Goal: Task Accomplishment & Management: Complete application form

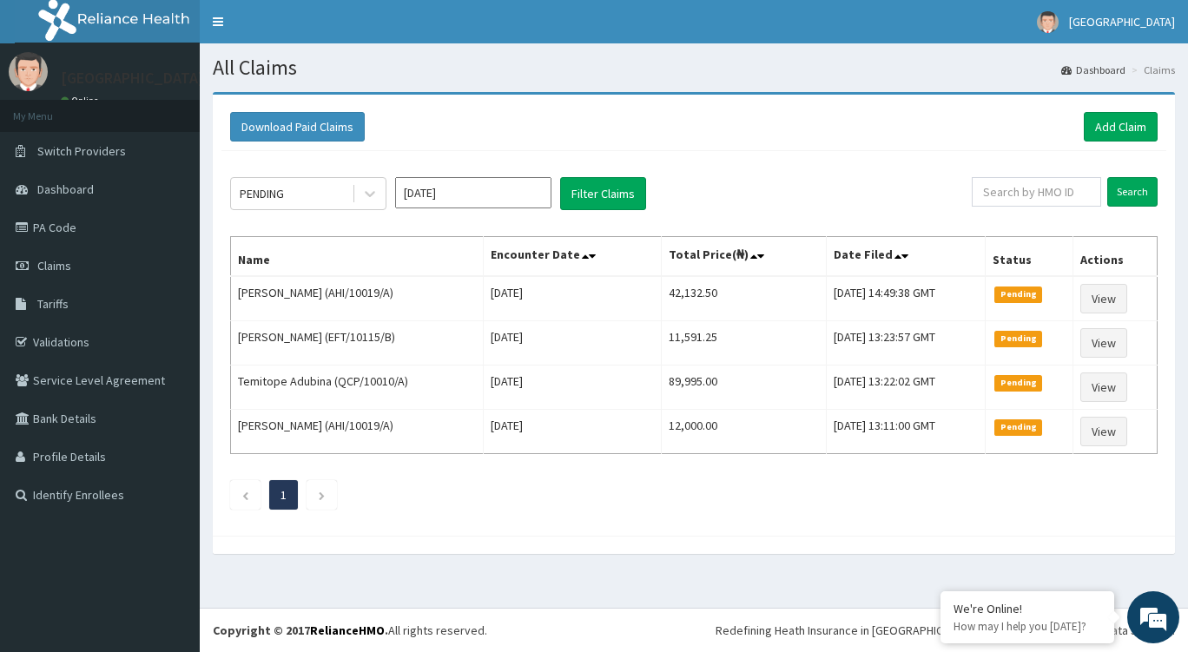
drag, startPoint x: 387, startPoint y: 295, endPoint x: 324, endPoint y: 298, distance: 63.5
click at [320, 300] on td "[PERSON_NAME] (AHI/10019/A)" at bounding box center [357, 298] width 253 height 45
copy td "AHI/10019/A)"
click at [696, 133] on div "Download Paid Claims Add Claim" at bounding box center [694, 127] width 928 height 30
click at [1094, 117] on link "Add Claim" at bounding box center [1121, 127] width 74 height 30
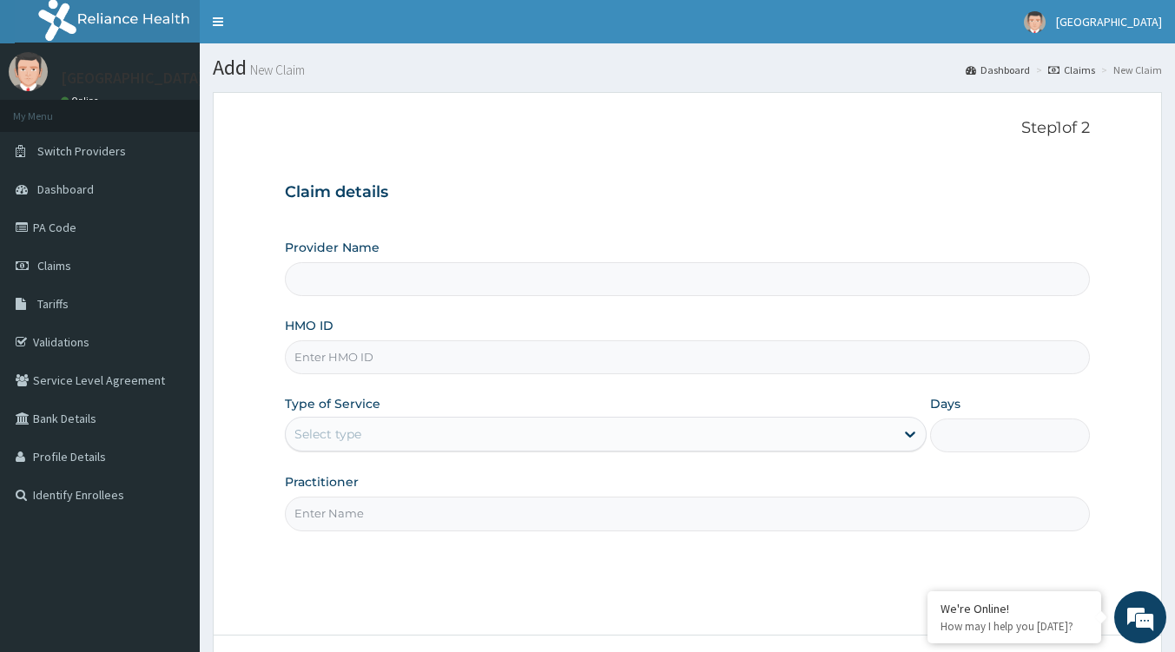
type input "Tip Top Hospital"
click at [442, 366] on input "HMO ID" at bounding box center [687, 357] width 805 height 34
paste input "AHI/10019/A)"
type input "AHI/10019/A"
click at [344, 441] on div "Select type" at bounding box center [327, 434] width 67 height 17
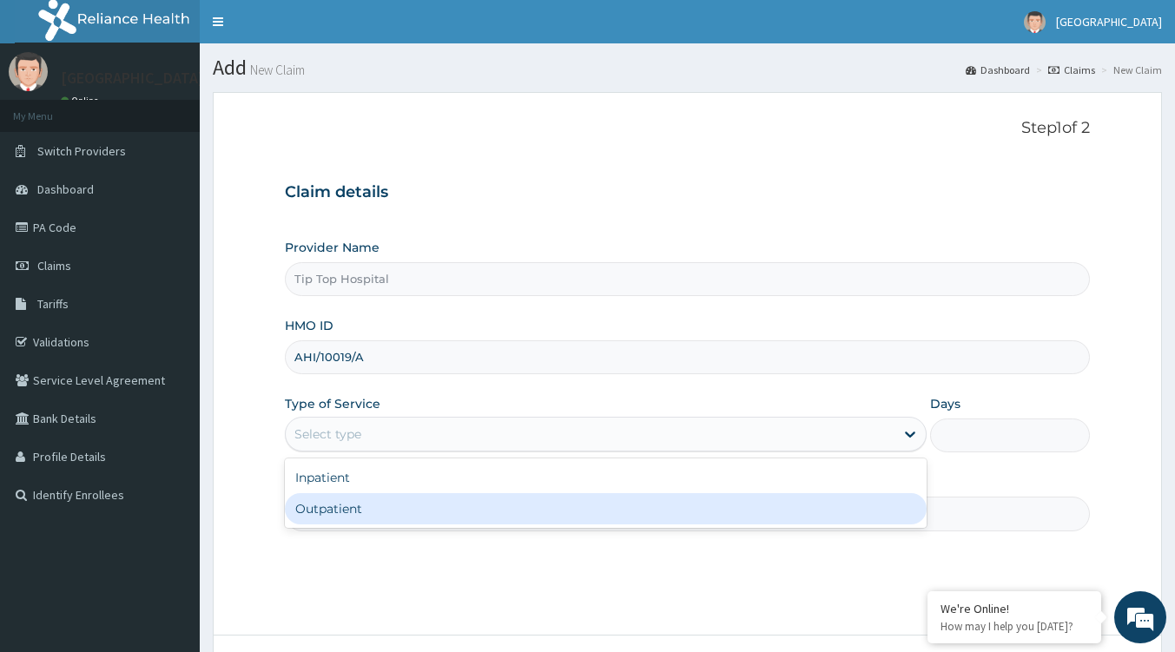
drag, startPoint x: 352, startPoint y: 482, endPoint x: 353, endPoint y: 504, distance: 21.7
click at [353, 504] on div "Inpatient Outpatient" at bounding box center [606, 493] width 642 height 69
click at [357, 505] on div "Outpatient" at bounding box center [606, 508] width 642 height 31
type input "1"
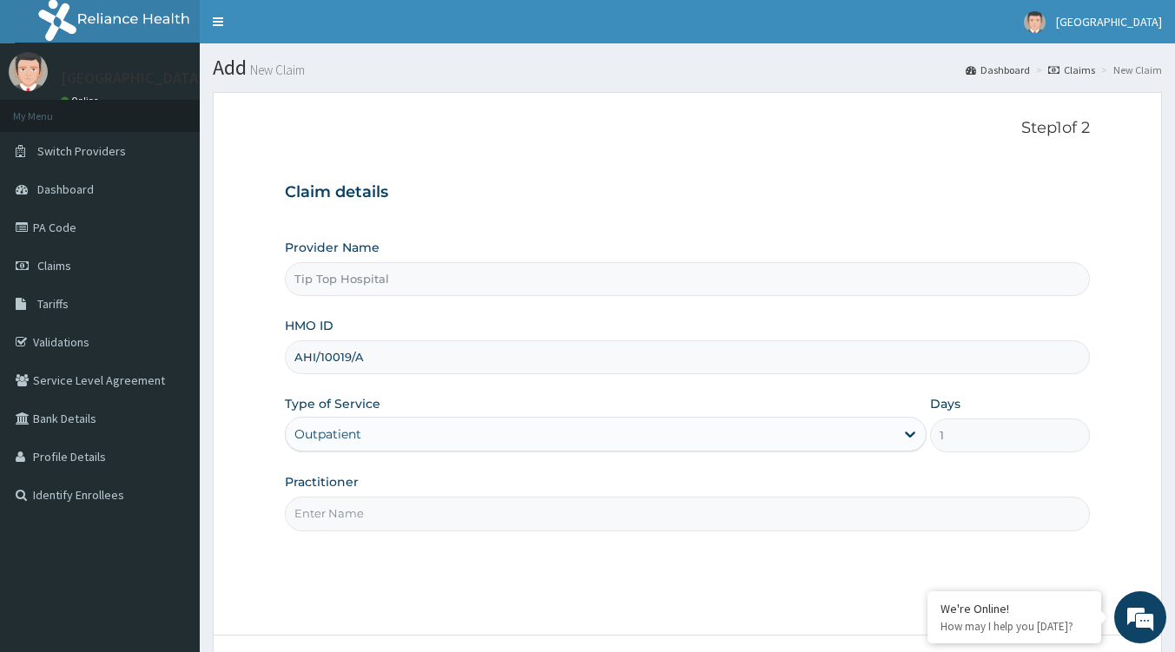
drag, startPoint x: 402, startPoint y: 516, endPoint x: 402, endPoint y: 536, distance: 20.0
click at [402, 517] on input "Practitioner" at bounding box center [687, 514] width 805 height 34
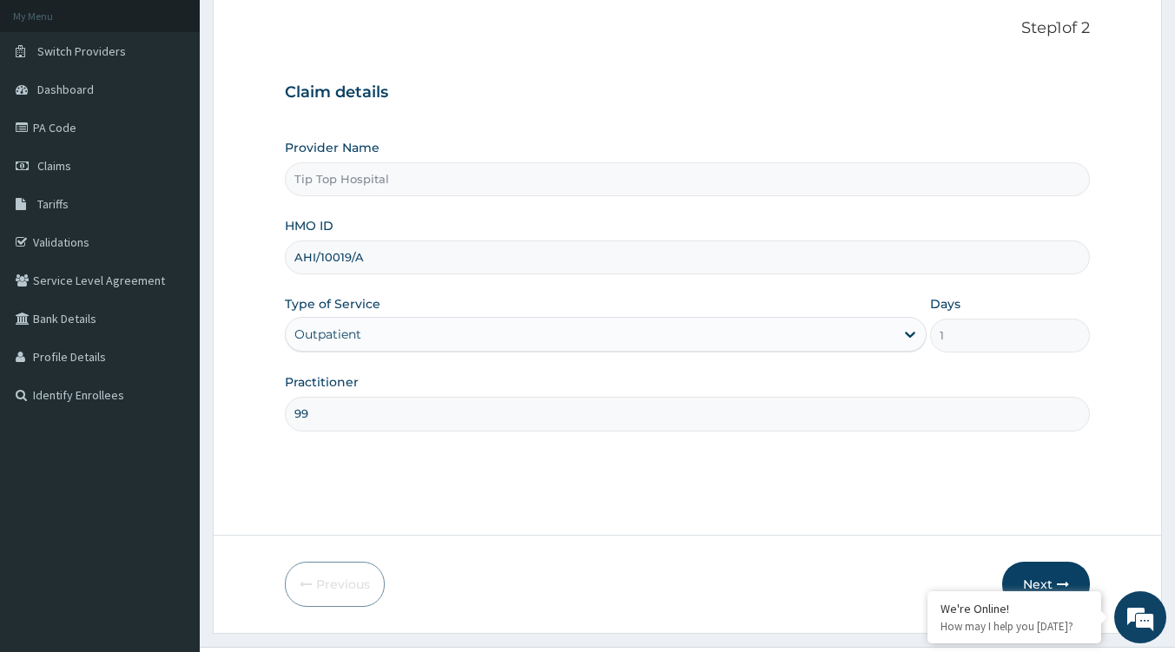
scroll to position [138, 0]
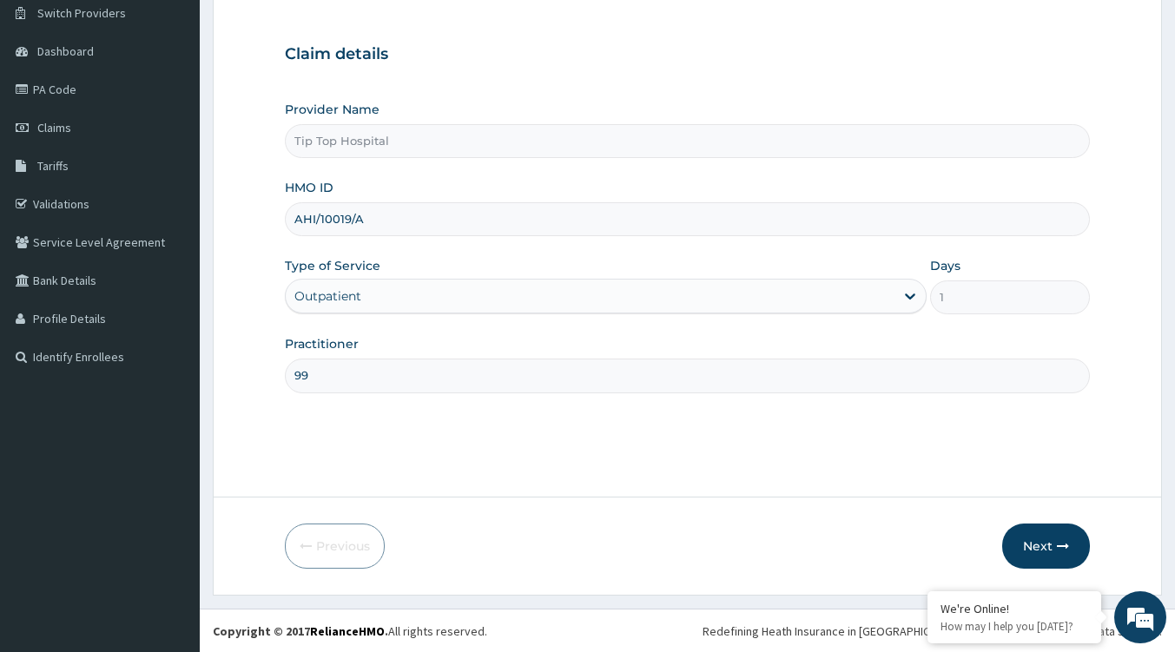
type input "99"
click at [1059, 545] on icon "button" at bounding box center [1063, 546] width 12 height 12
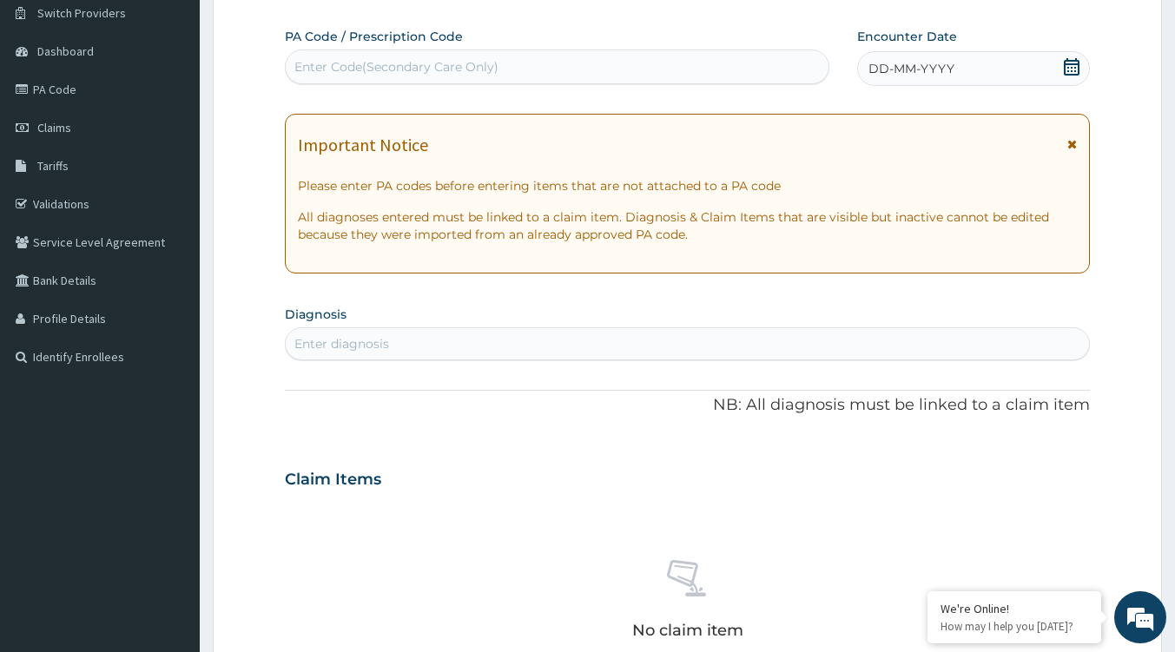
drag, startPoint x: 431, startPoint y: 341, endPoint x: 441, endPoint y: 334, distance: 12.5
click at [438, 338] on div "Enter diagnosis" at bounding box center [687, 344] width 803 height 28
type input "pain"
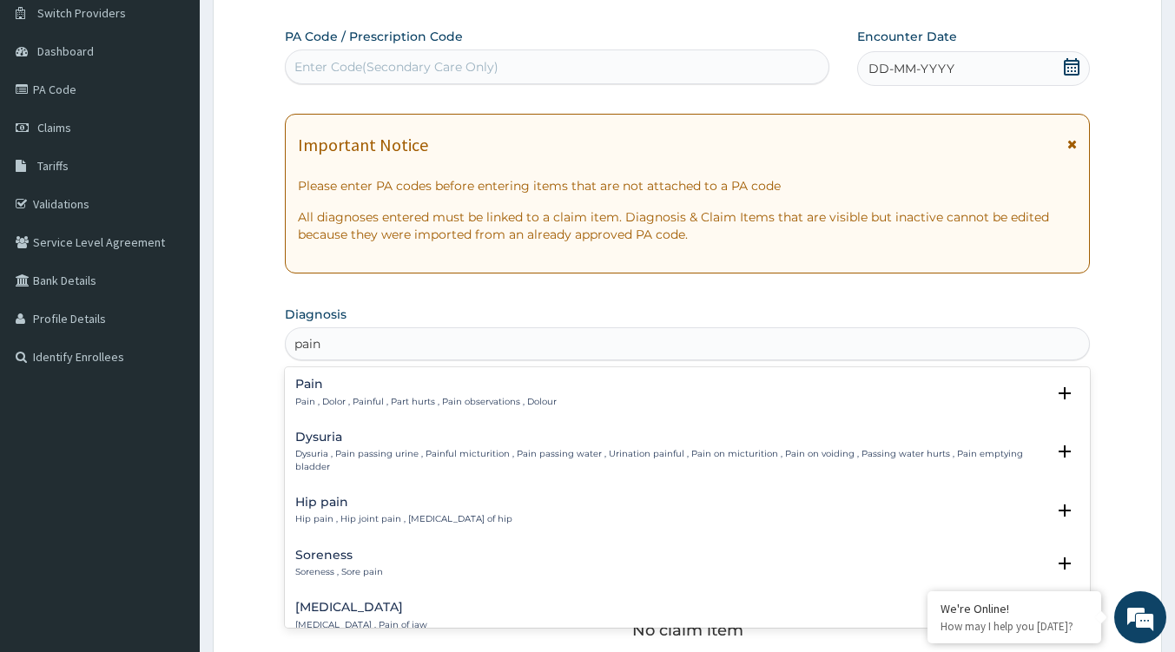
click at [433, 427] on div "Dysuria Dysuria , Pain passing urine , Painful micturition , Pain passing water…" at bounding box center [687, 456] width 805 height 65
click at [441, 413] on div "Pain Pain , Dolor , Painful , Part hurts , Pain observations , Dolour Select St…" at bounding box center [687, 397] width 784 height 39
click at [416, 398] on p "Pain , Dolor , Painful , Part hurts , Pain observations , Dolour" at bounding box center [425, 402] width 261 height 12
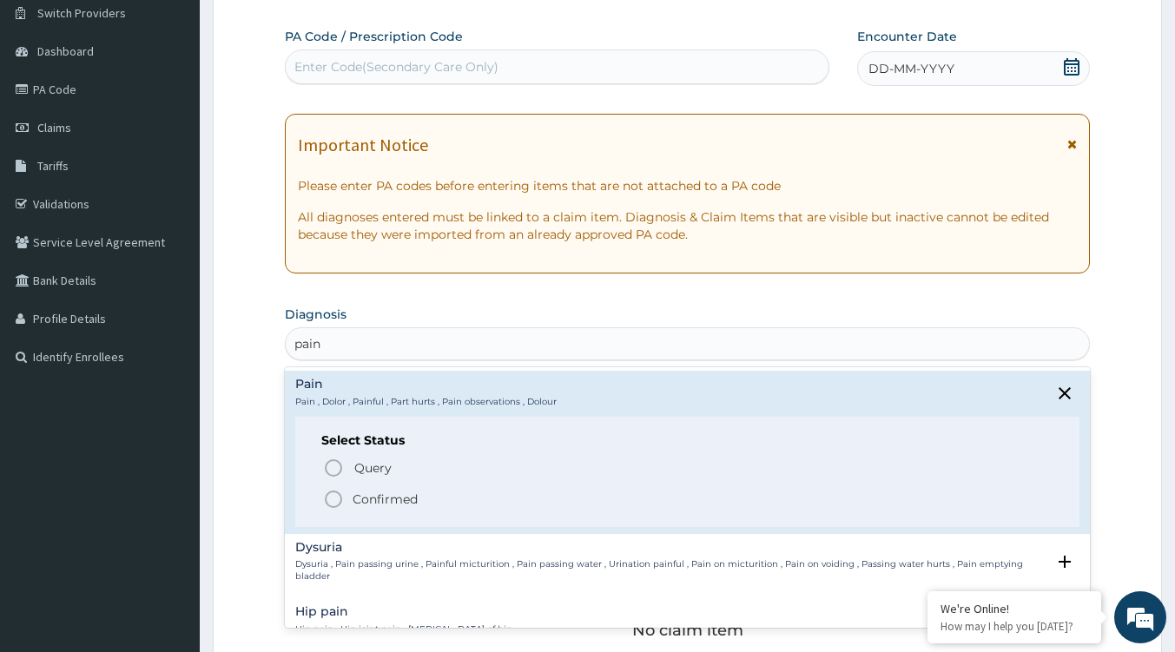
drag, startPoint x: 387, startPoint y: 498, endPoint x: 387, endPoint y: 506, distance: 8.7
click at [387, 499] on p "Confirmed" at bounding box center [385, 499] width 65 height 17
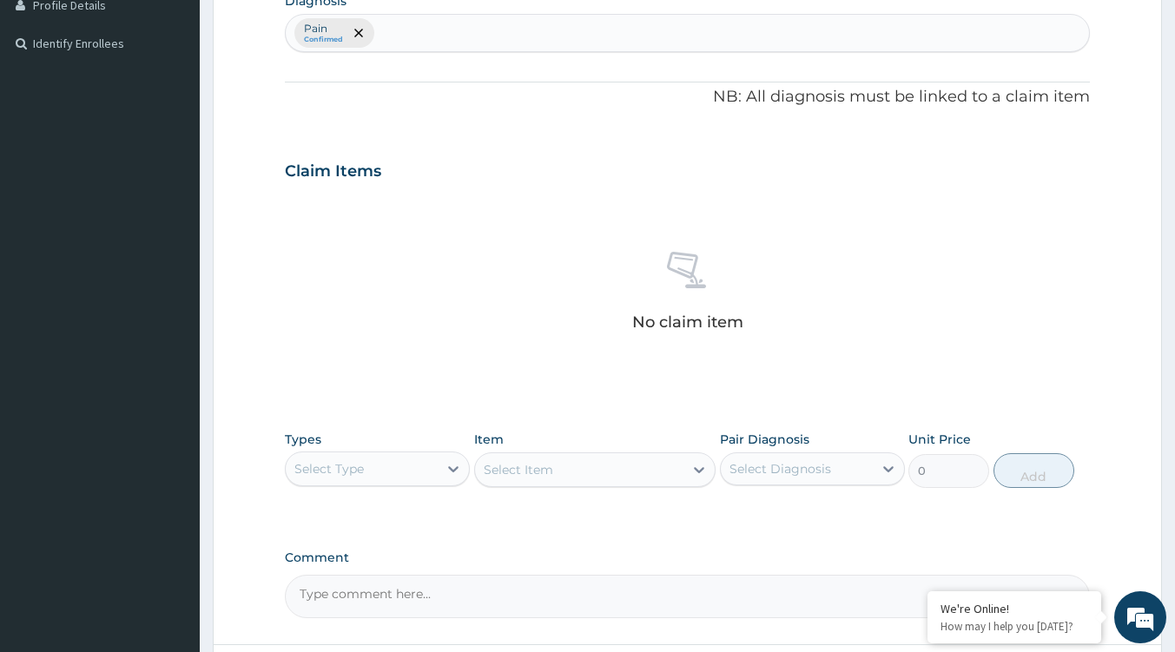
scroll to position [486, 0]
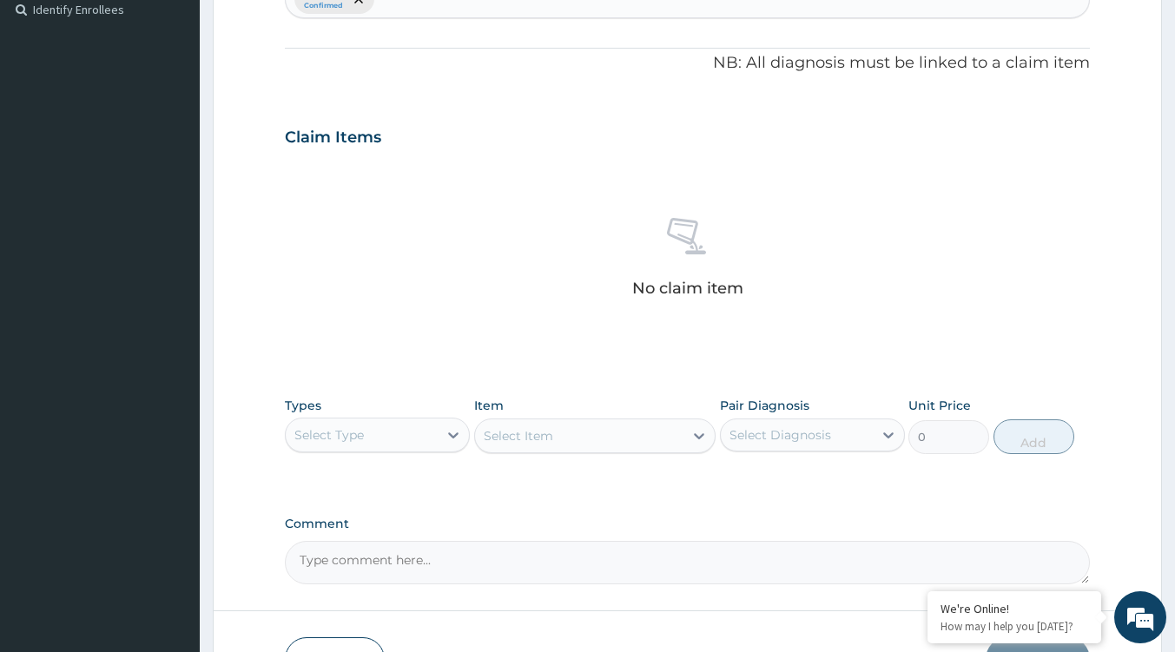
click at [399, 436] on div "Select Type" at bounding box center [362, 435] width 152 height 28
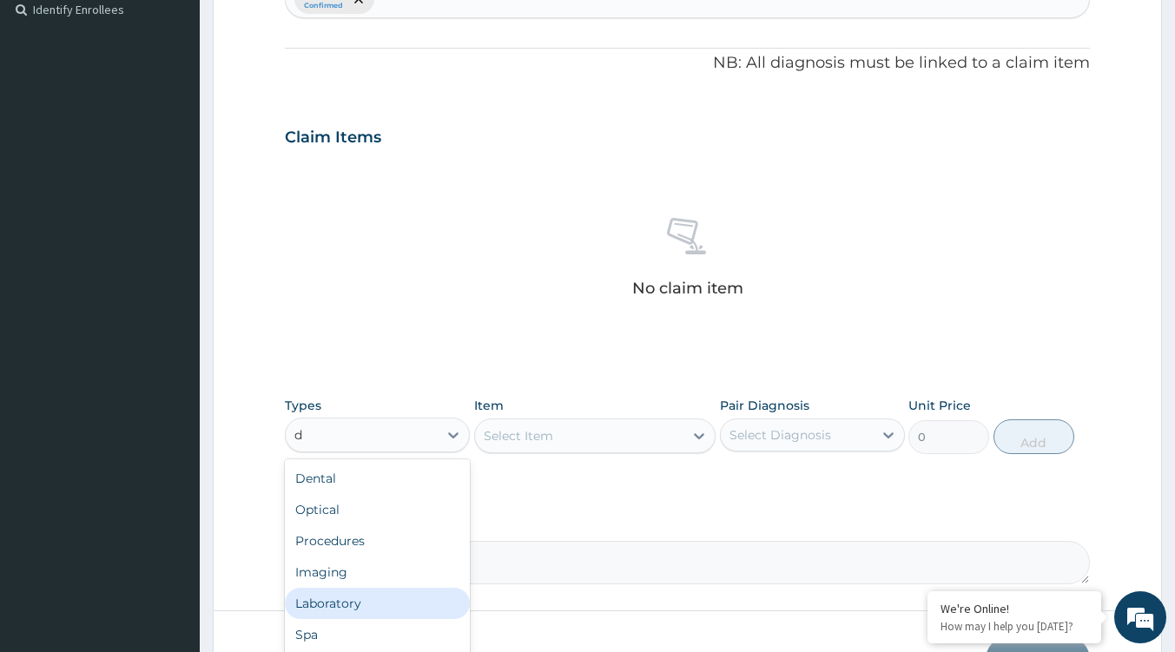
type input "dr"
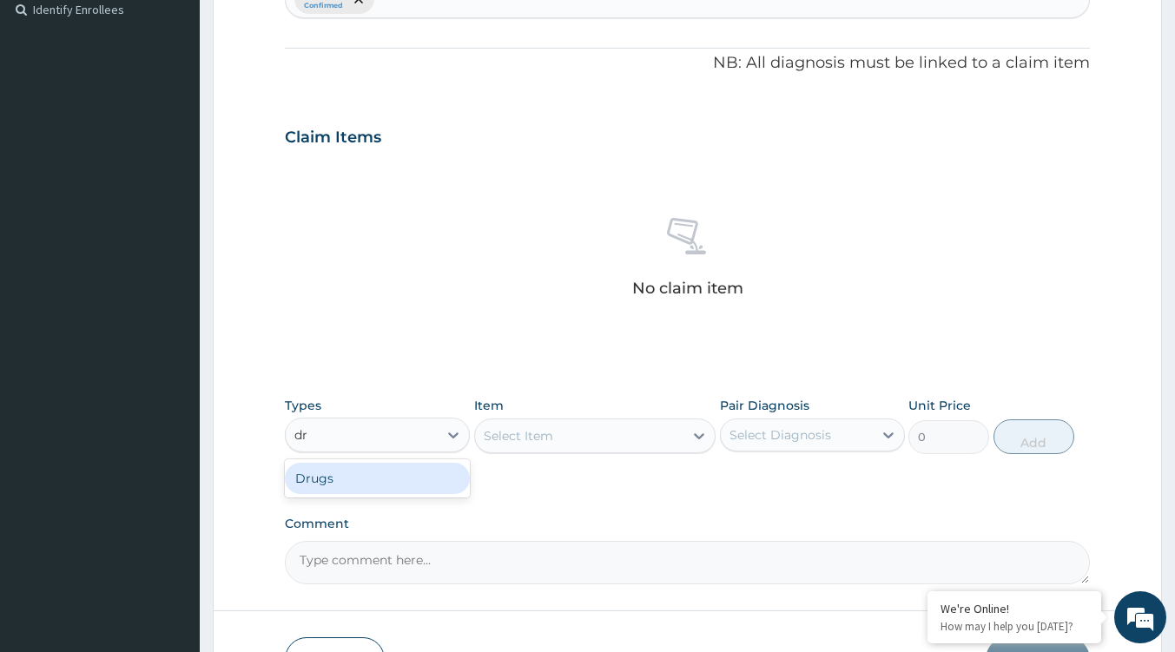
click at [356, 485] on div "Drugs" at bounding box center [377, 478] width 185 height 31
click at [511, 432] on div "Select Item" at bounding box center [518, 435] width 69 height 17
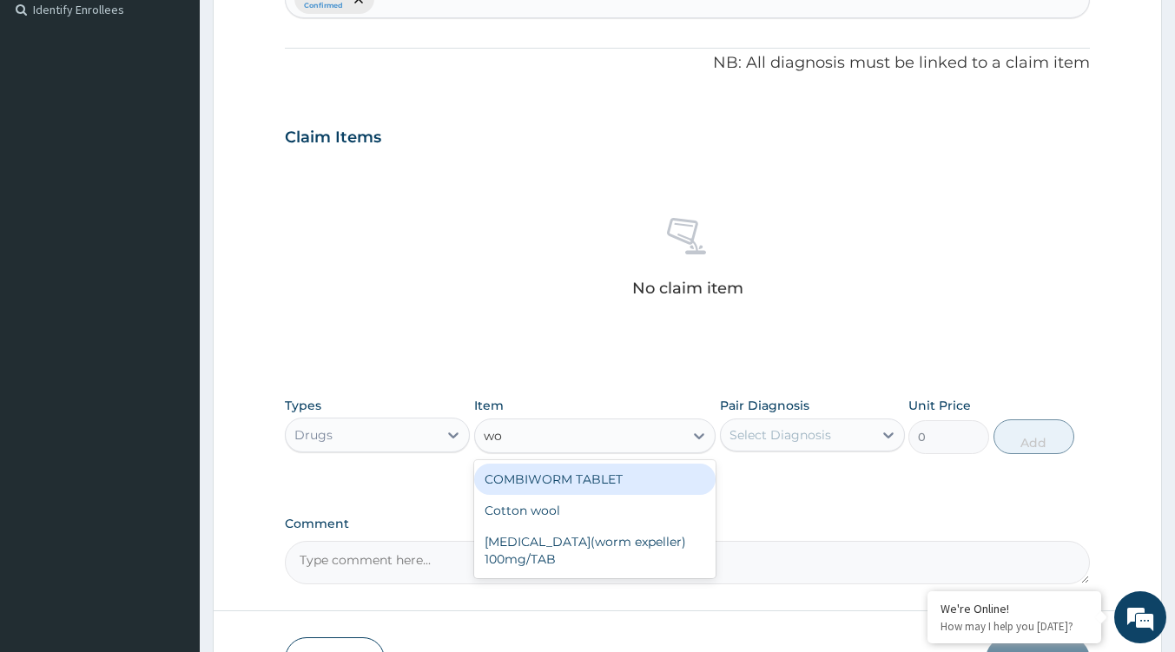
type input "w"
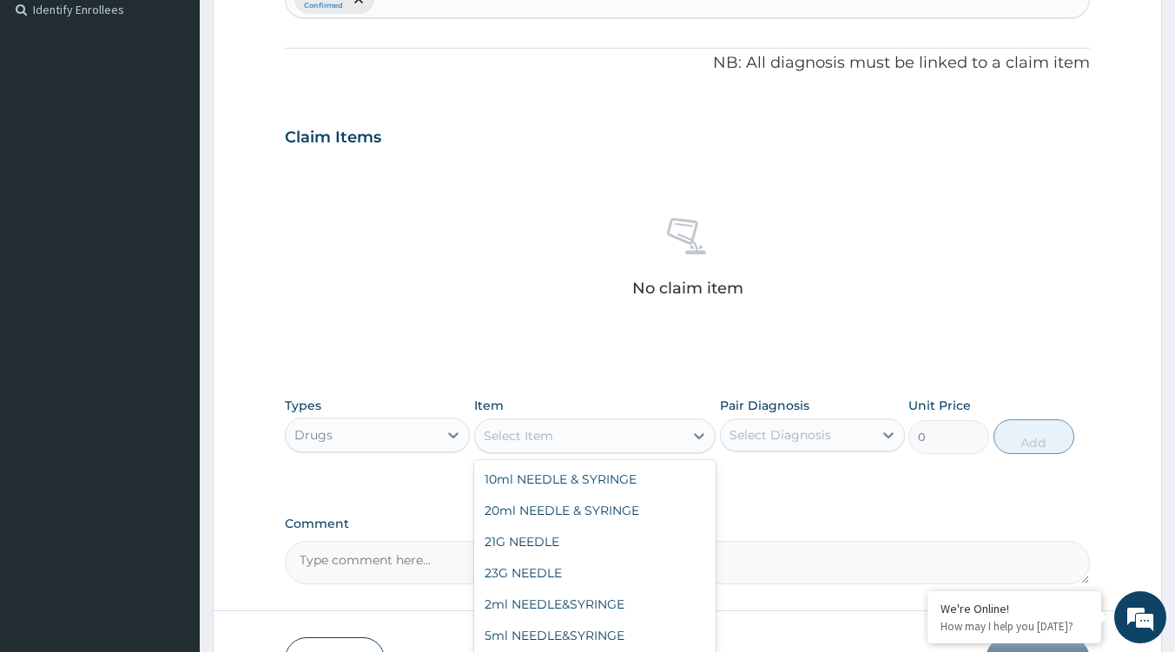
type input "t"
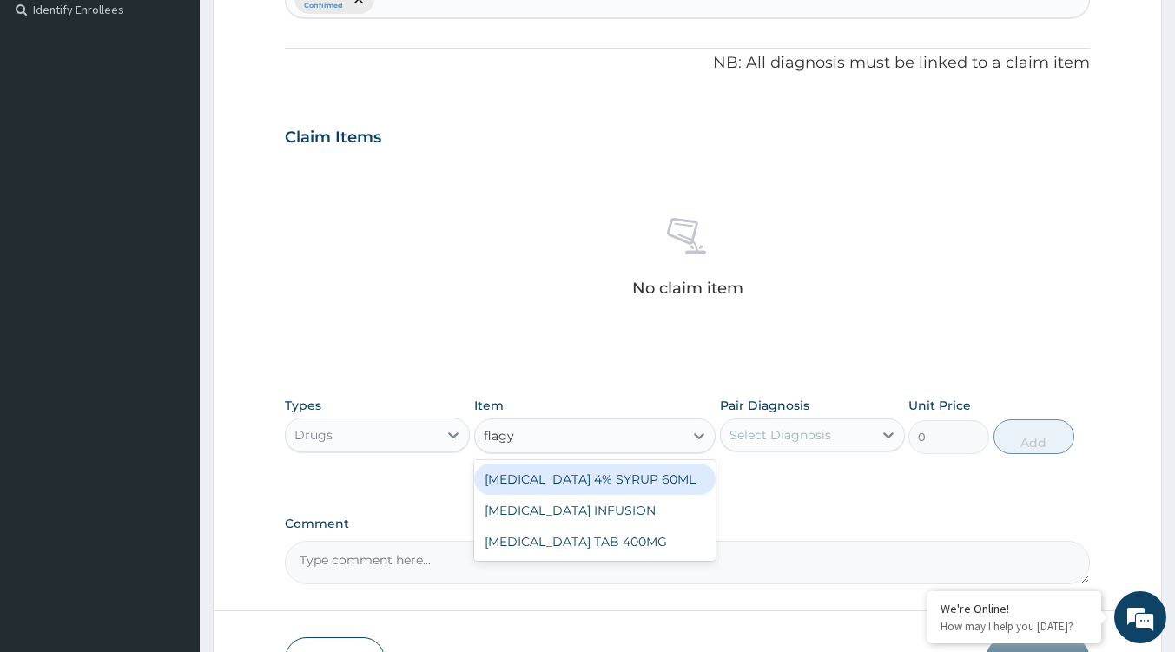
type input "flagyl"
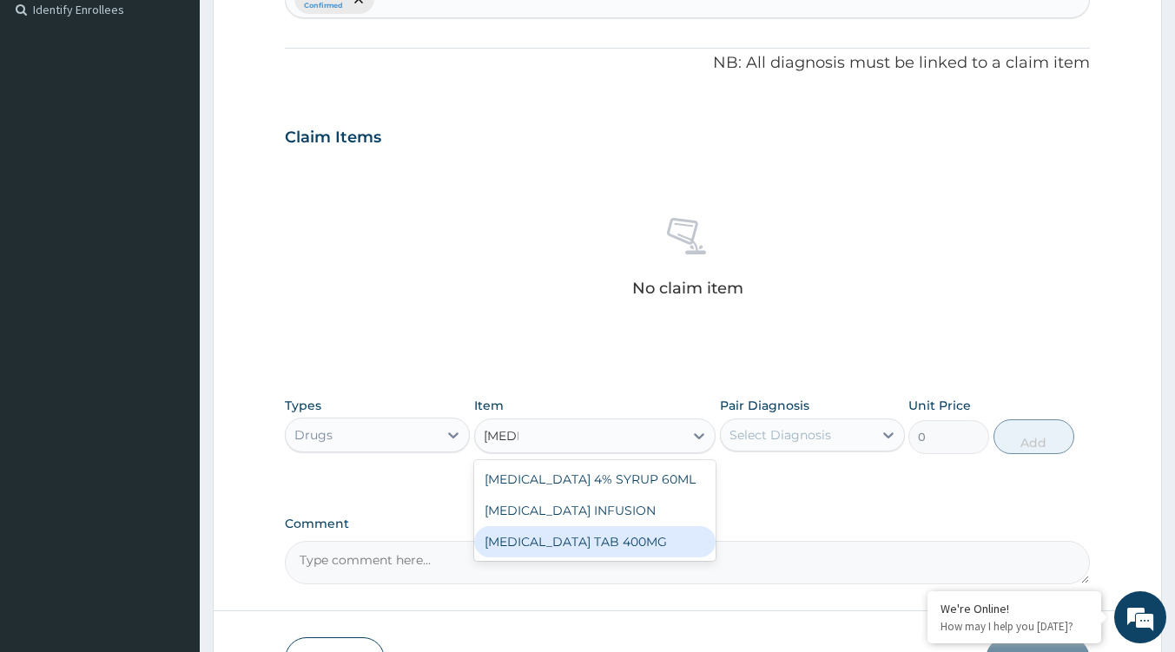
click at [608, 537] on div "FLAGYL TAB 400MG" at bounding box center [594, 541] width 241 height 31
type input "52.5"
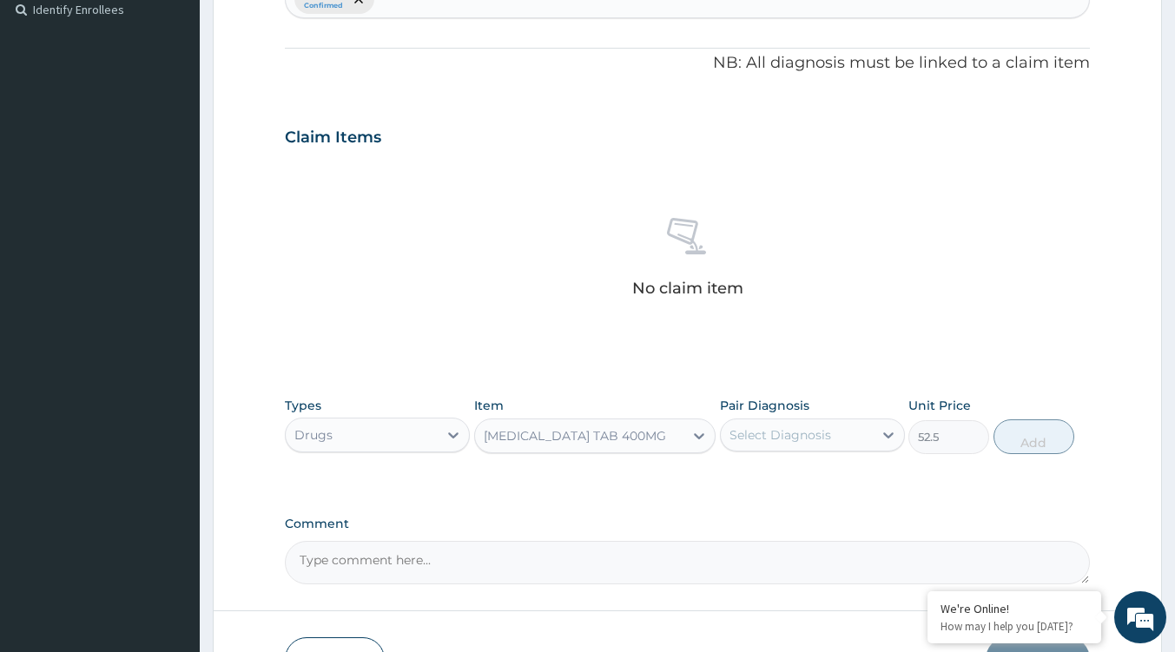
click at [593, 439] on div "FLAGYL TAB 400MG" at bounding box center [575, 435] width 182 height 17
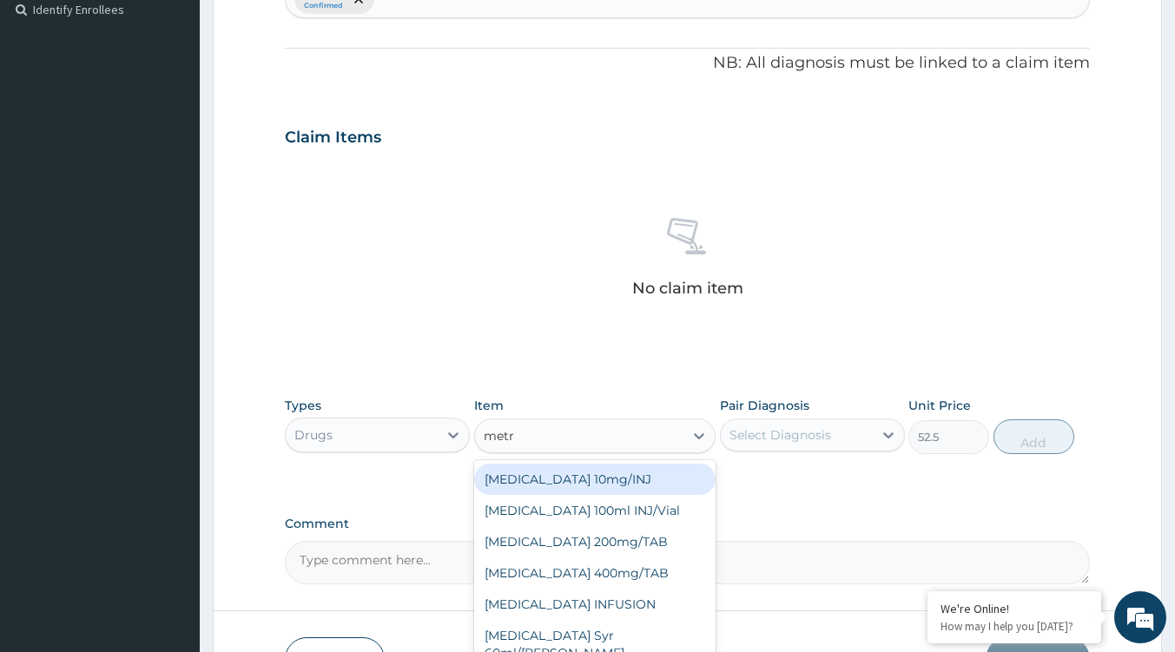
scroll to position [0, 0]
type input "metro"
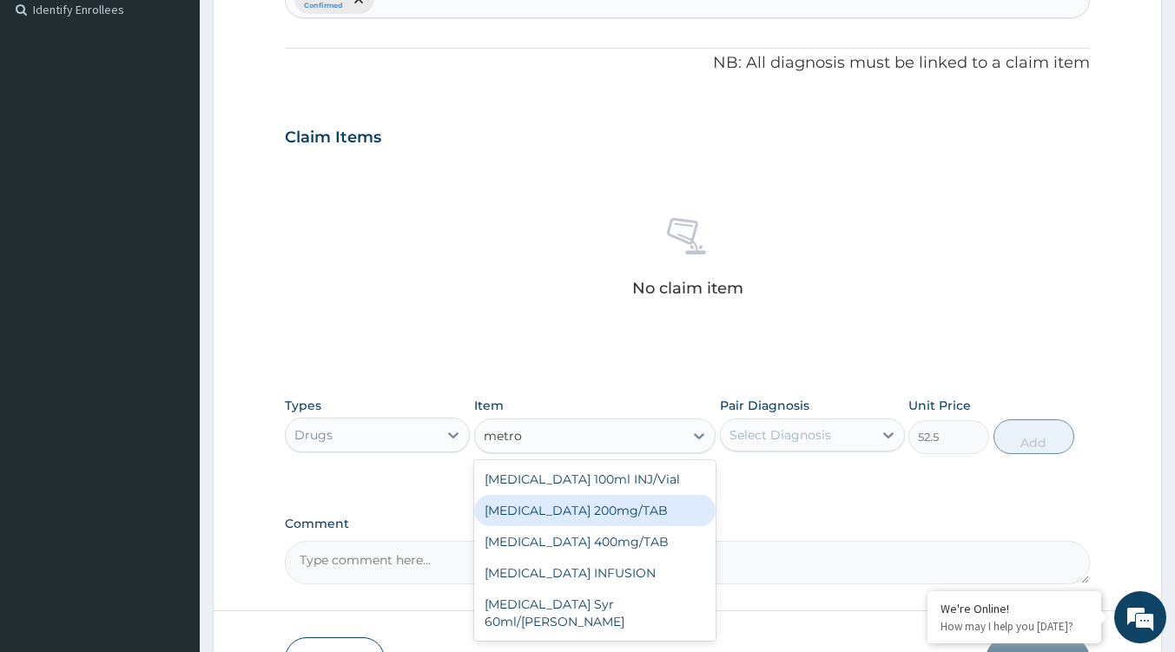
click at [612, 508] on div "METRONIDAZOLE 200mg/TAB" at bounding box center [594, 510] width 241 height 31
type input "60"
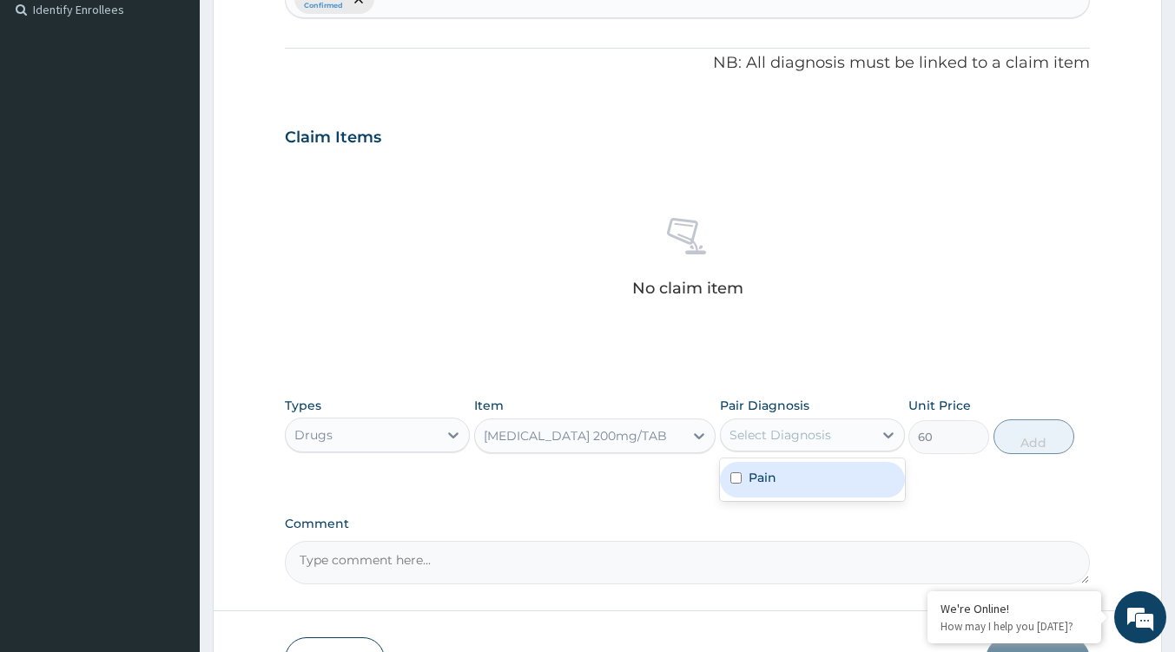
click at [762, 438] on div "Select Diagnosis" at bounding box center [781, 434] width 102 height 17
click at [625, 433] on div "METRONIDAZOLE 200mg/TAB" at bounding box center [575, 435] width 183 height 17
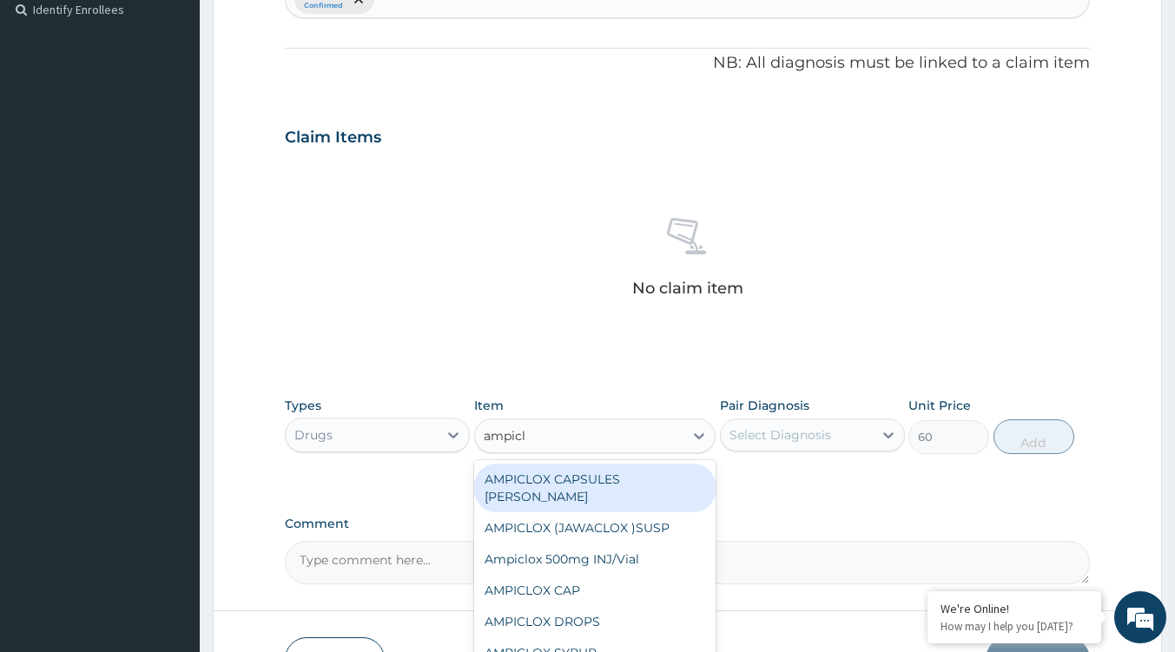
type input "ampiclo"
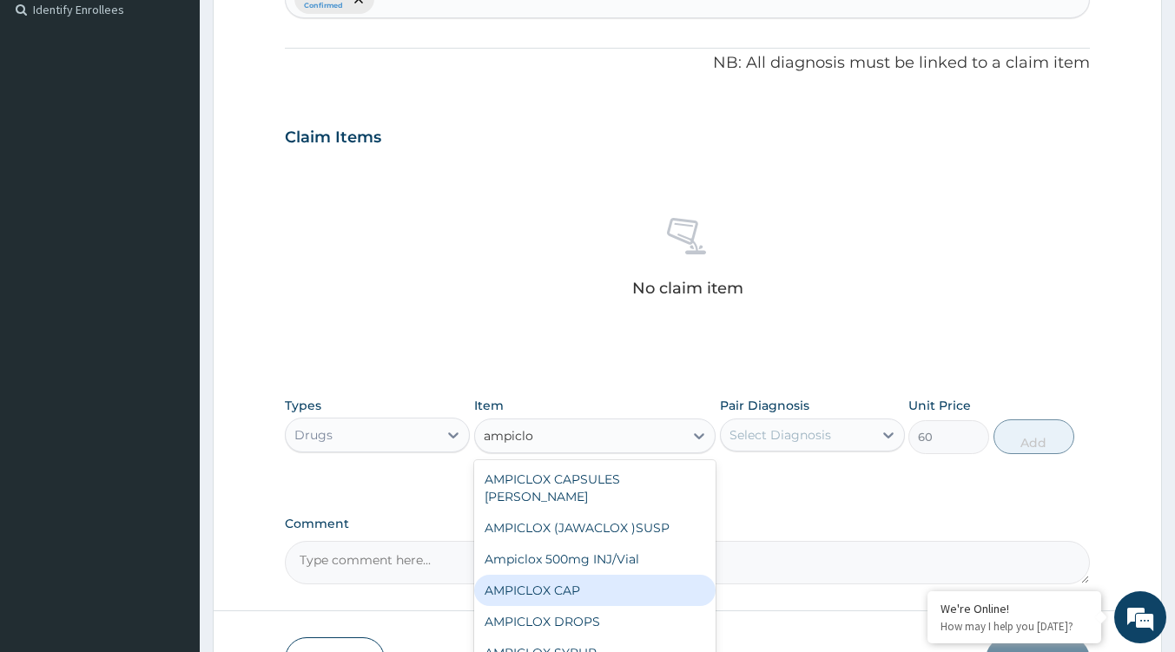
click at [563, 575] on div "AMPICLOX CAP" at bounding box center [594, 590] width 241 height 31
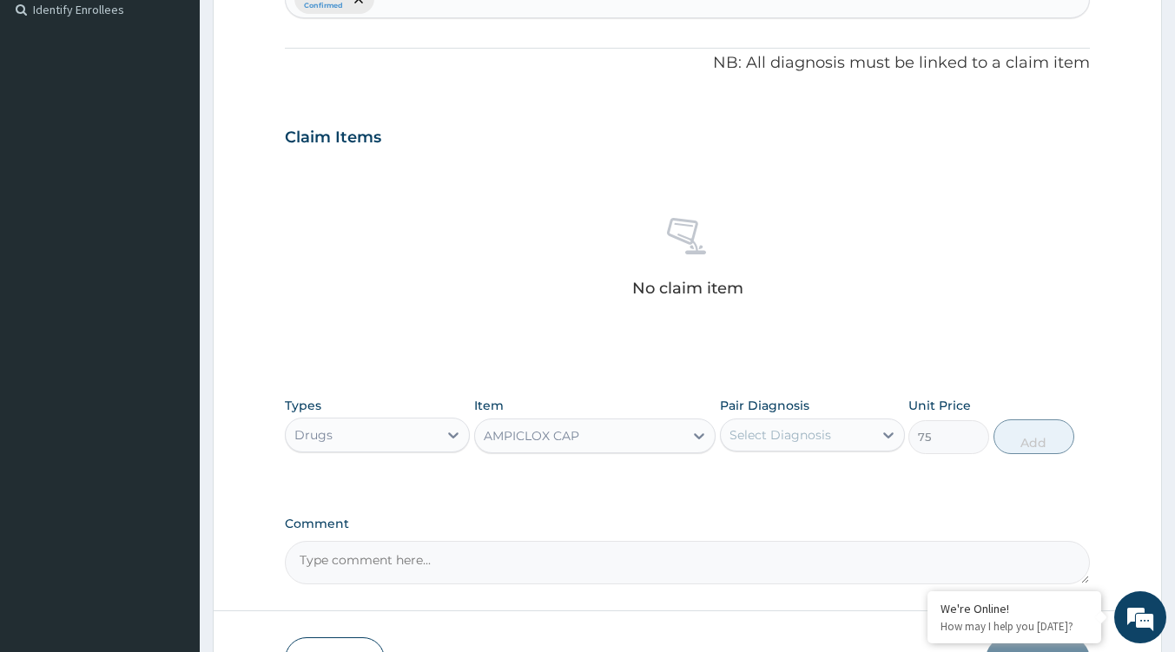
click at [605, 434] on div "AMPICLOX CAP" at bounding box center [579, 436] width 208 height 28
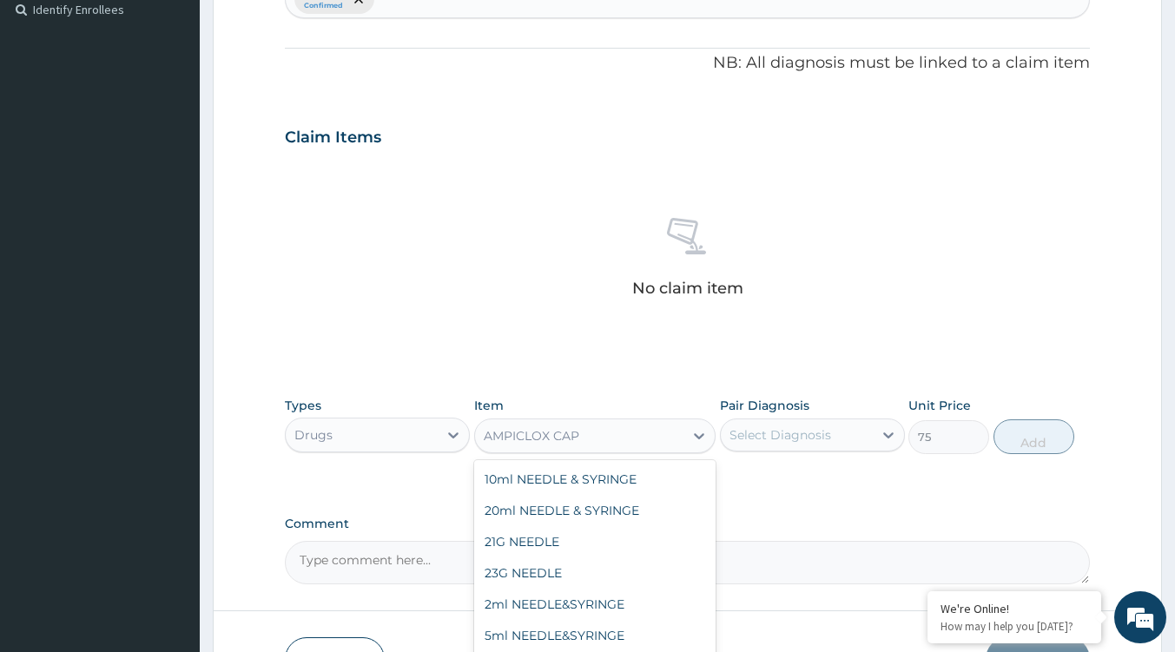
scroll to position [2901, 0]
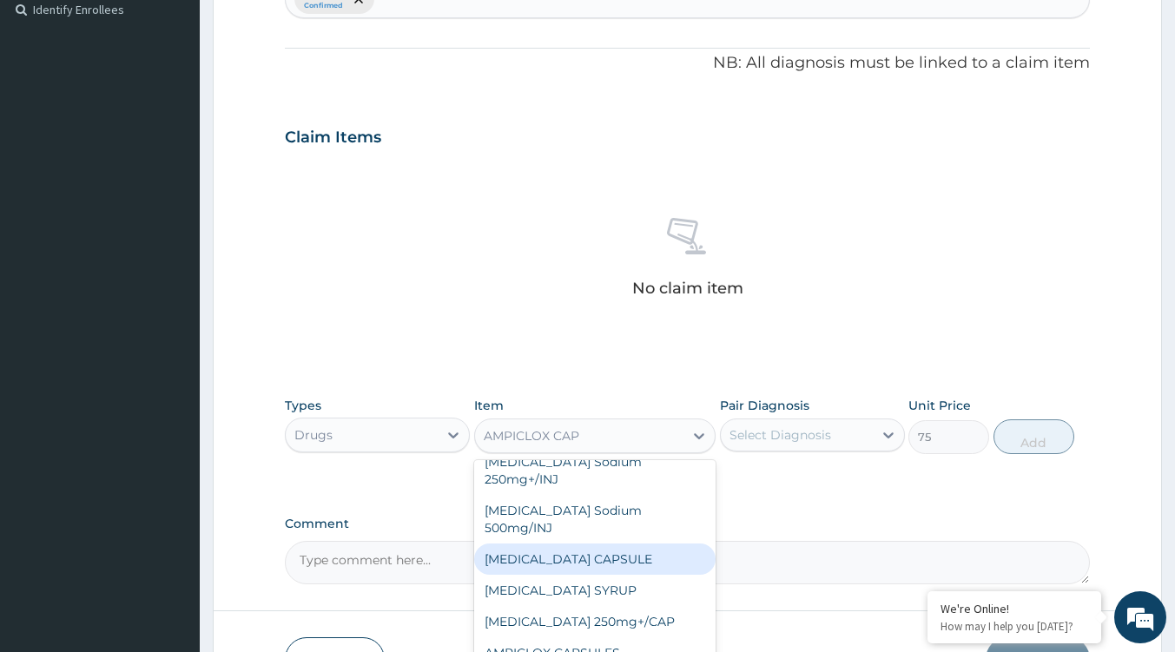
click at [617, 544] on div "AMPICILLIN CAPSULE" at bounding box center [594, 559] width 241 height 31
type input "38"
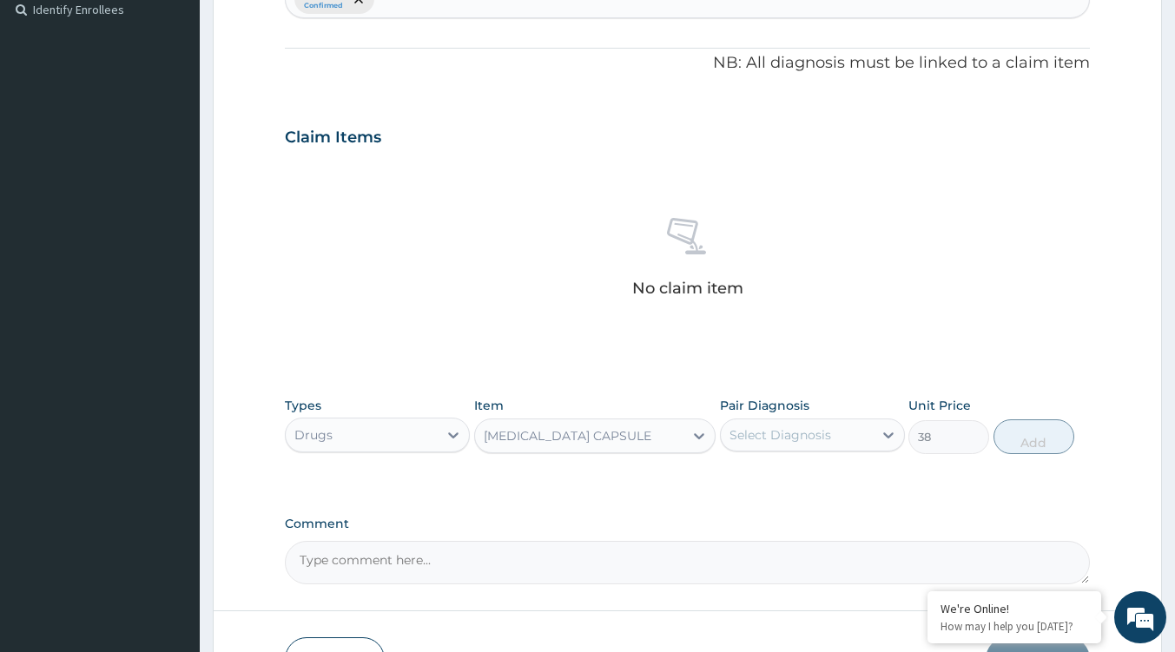
click at [642, 445] on div "AMPICILLIN CAPSULE" at bounding box center [579, 436] width 208 height 28
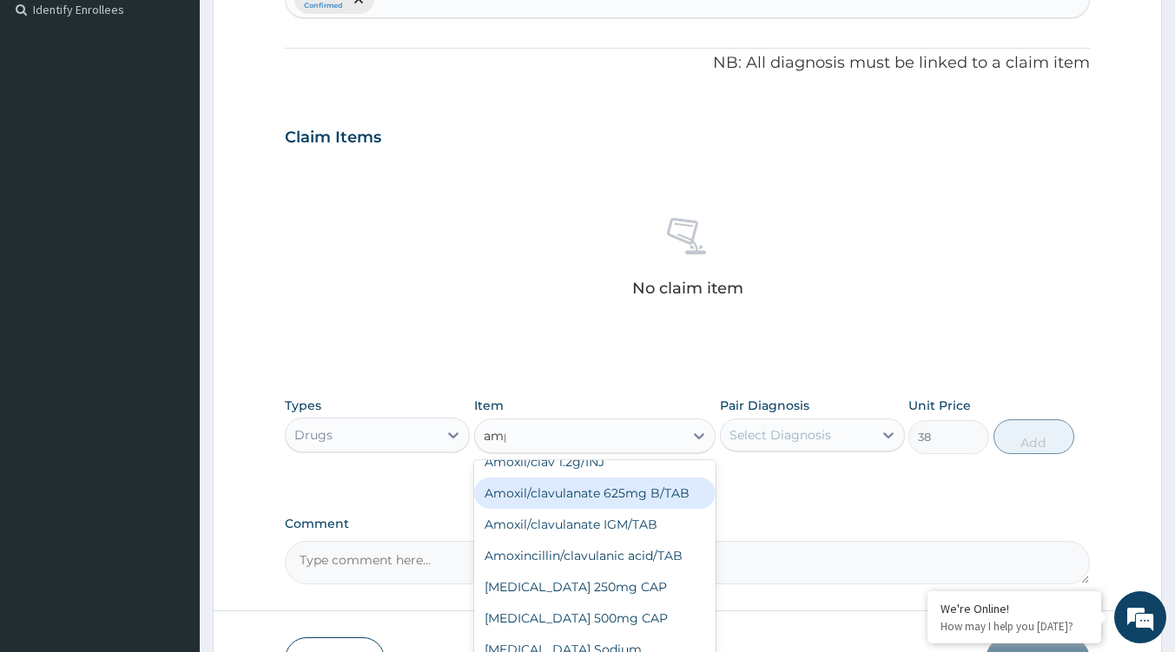
scroll to position [0, 0]
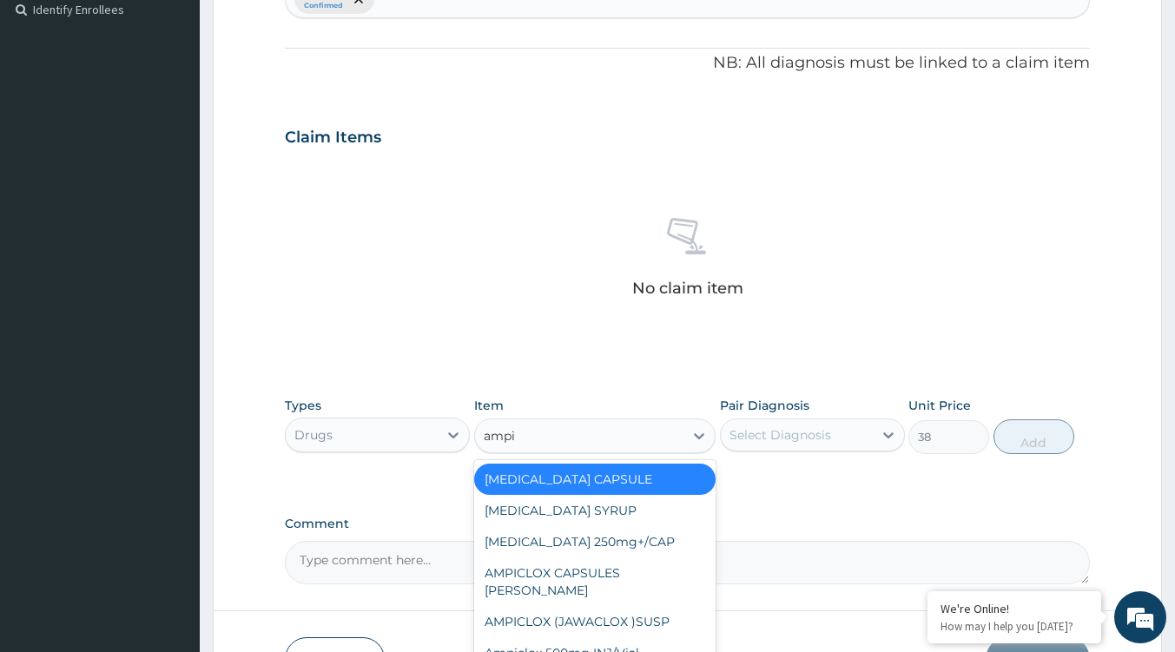
type input "ampic"
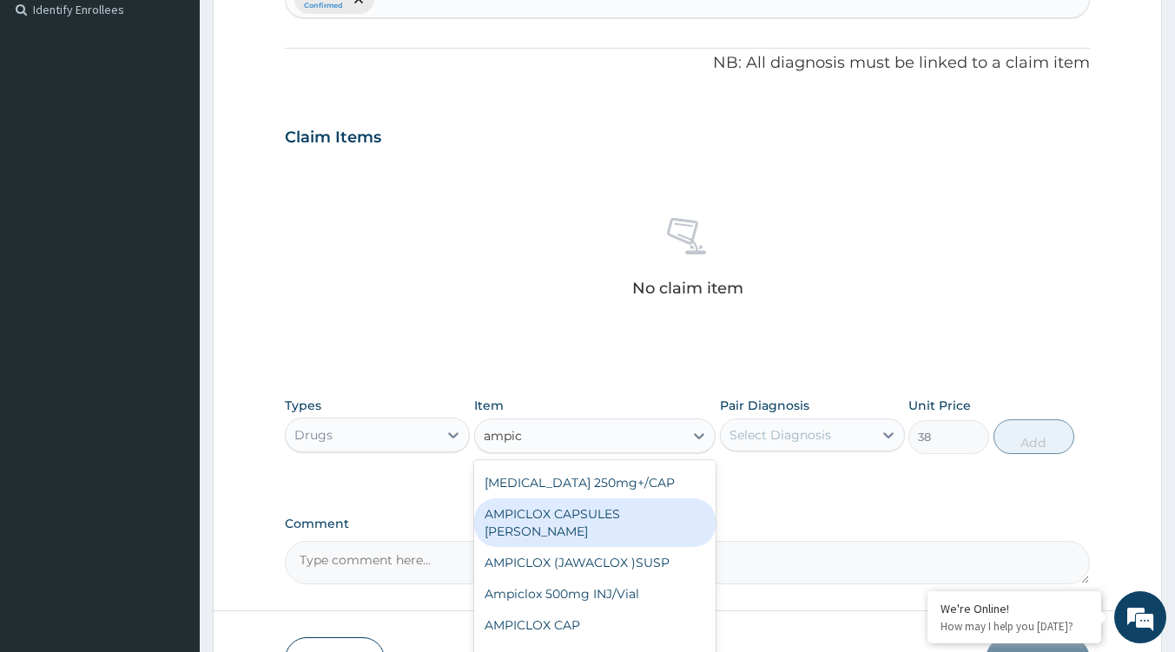
click at [593, 523] on div "AMPICLOX CAPSULES BEECHAM" at bounding box center [594, 523] width 241 height 49
type input "120"
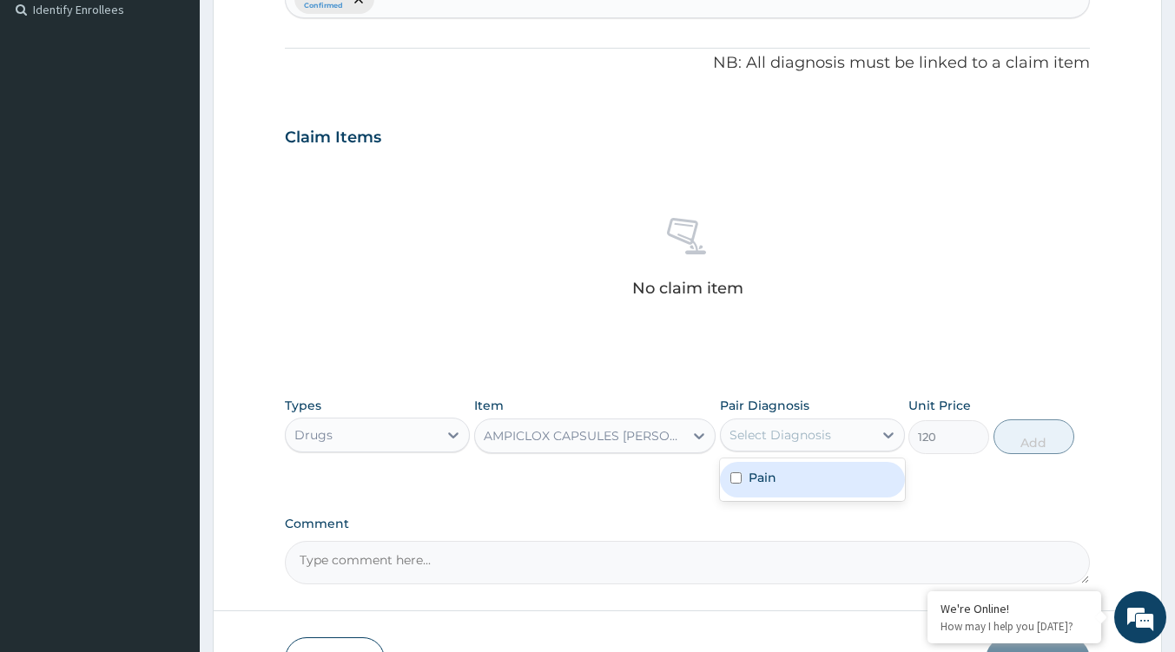
click at [788, 428] on div "Select Diagnosis" at bounding box center [781, 434] width 102 height 17
click at [677, 440] on div "AMPICLOX CAPSULES BEECHAM" at bounding box center [585, 435] width 202 height 17
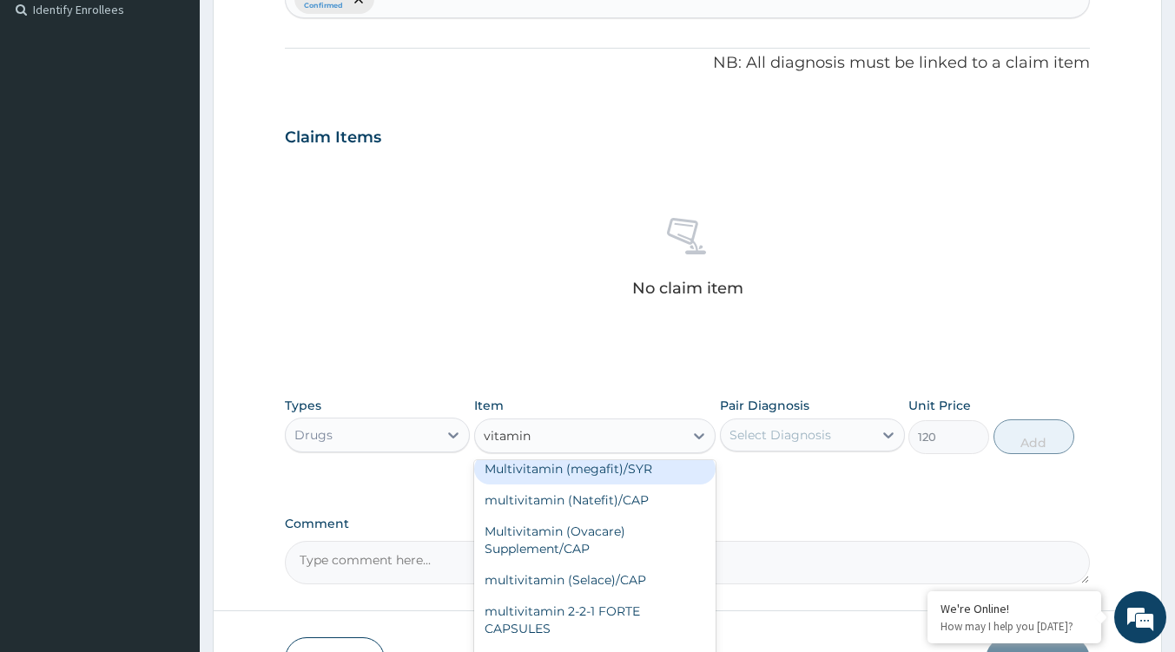
scroll to position [337, 0]
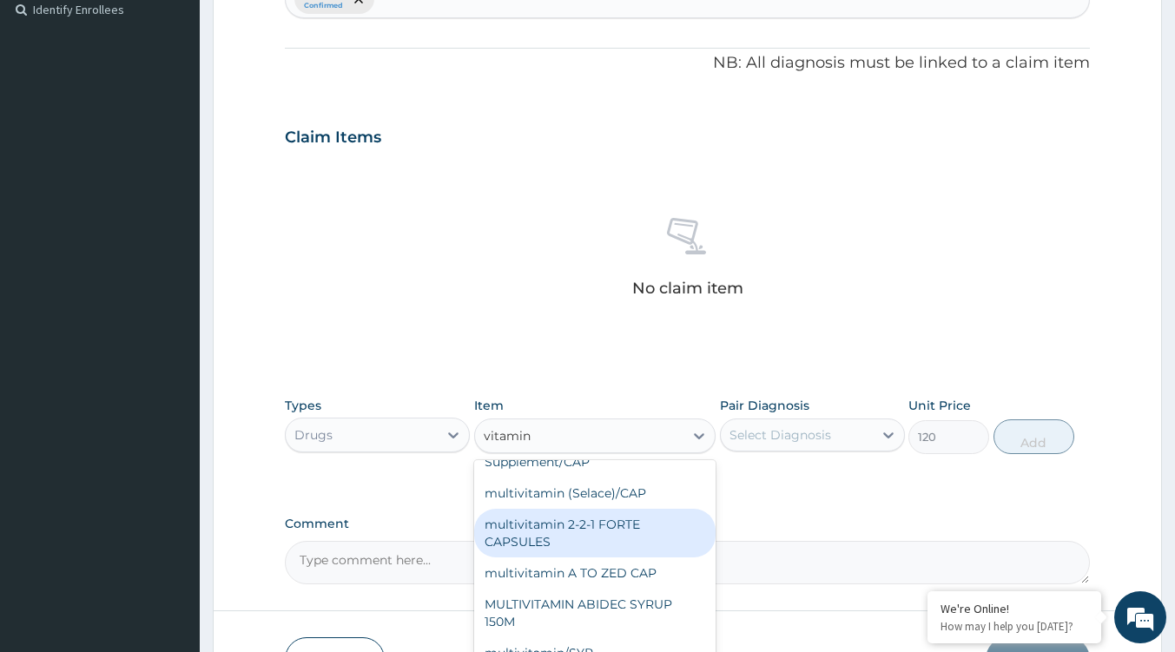
type input "vitamin c"
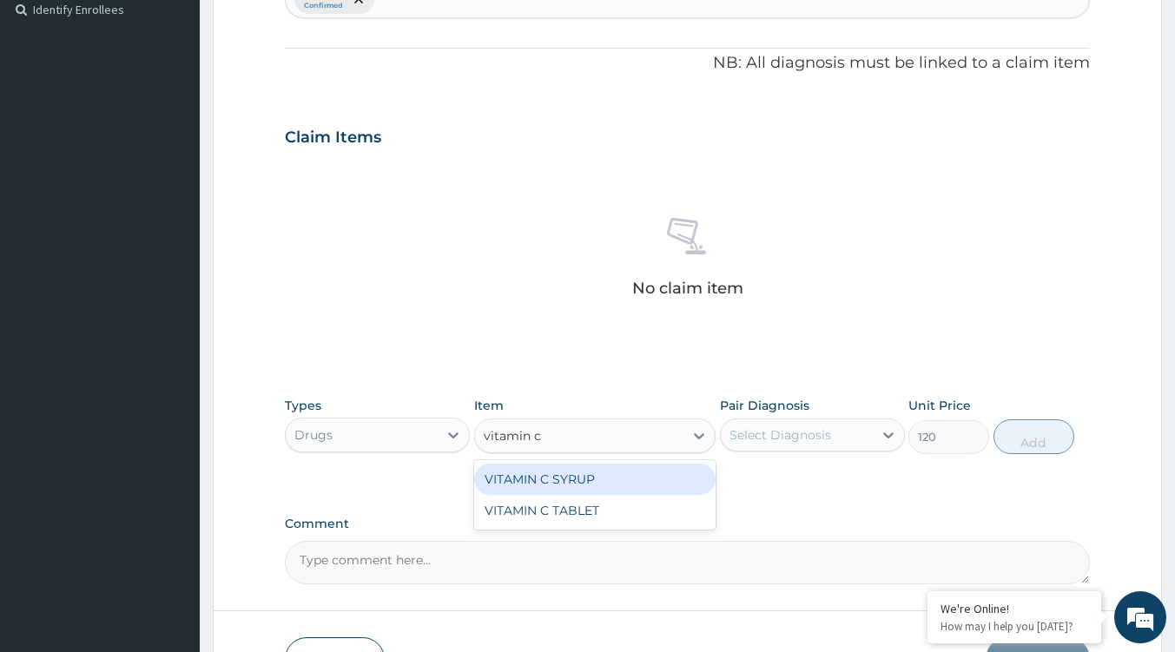
scroll to position [0, 0]
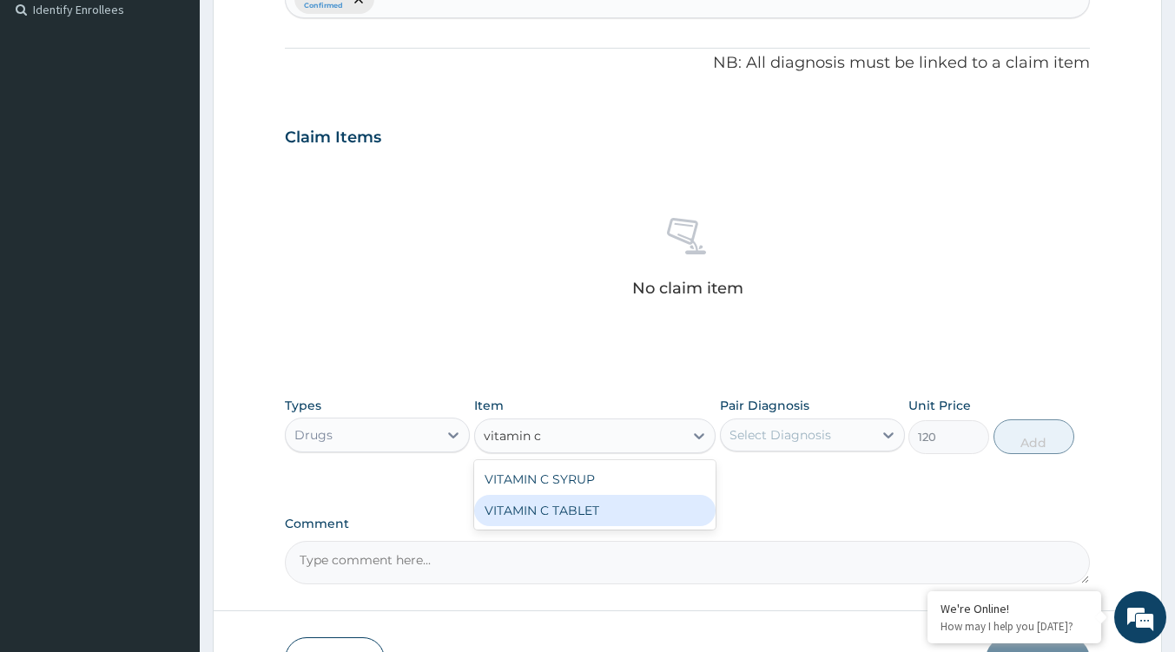
click at [589, 509] on div "VITAMIN C TABLET" at bounding box center [594, 510] width 241 height 31
type input "10.5"
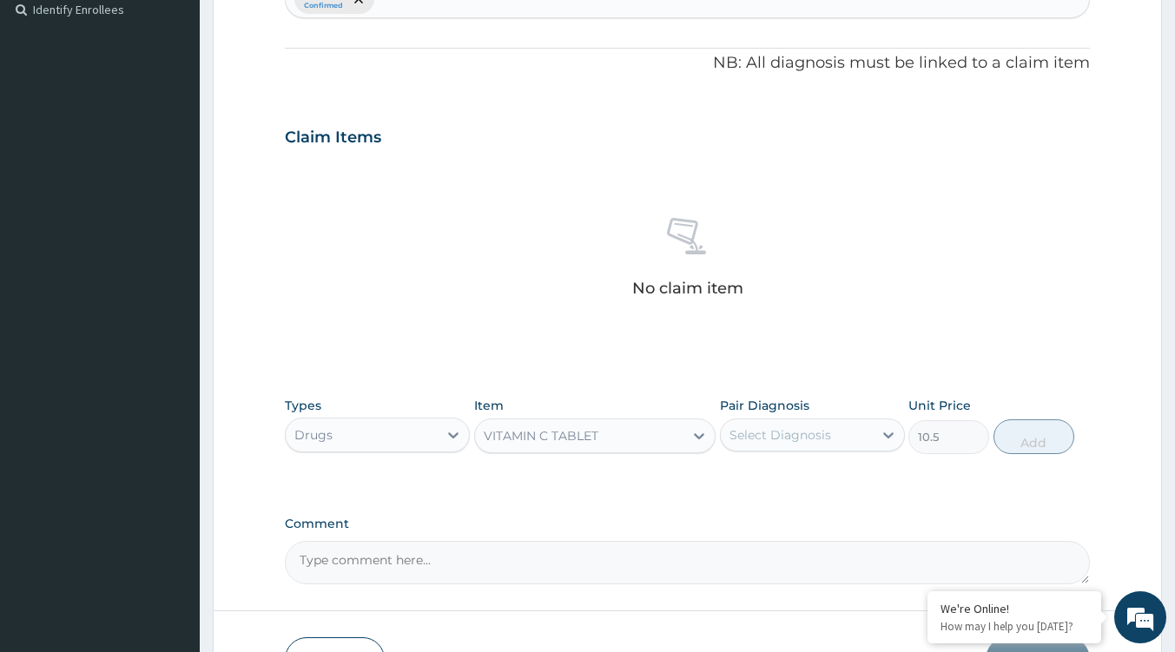
click at [542, 429] on div "VITAMIN C TABLET" at bounding box center [541, 435] width 115 height 17
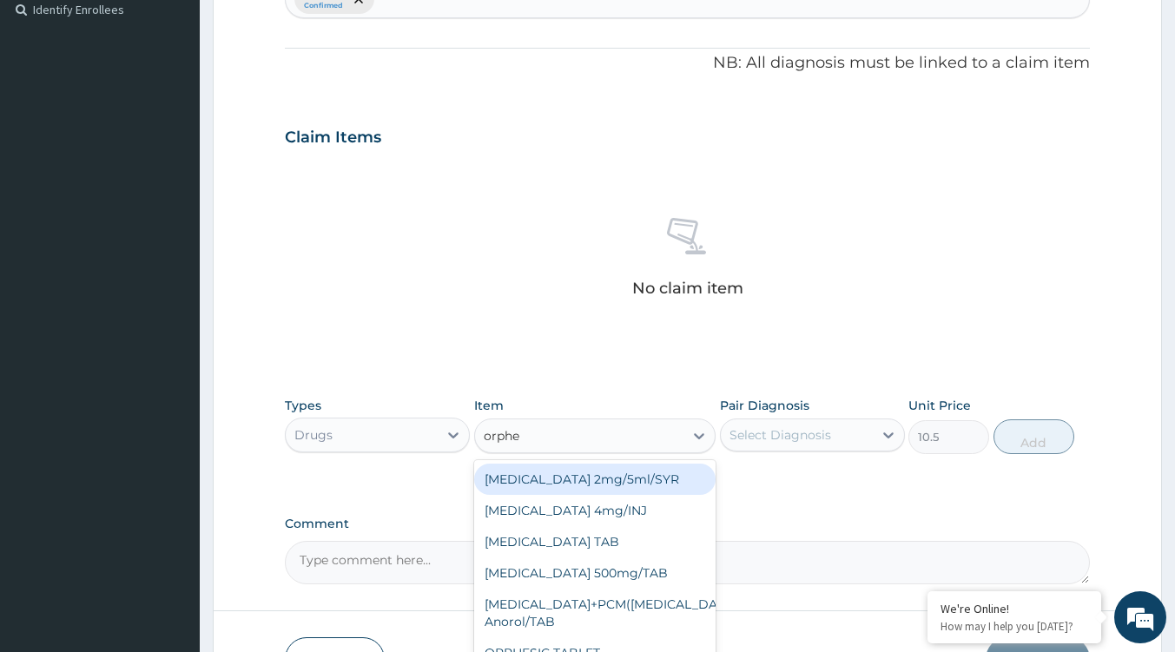
type input "orphen"
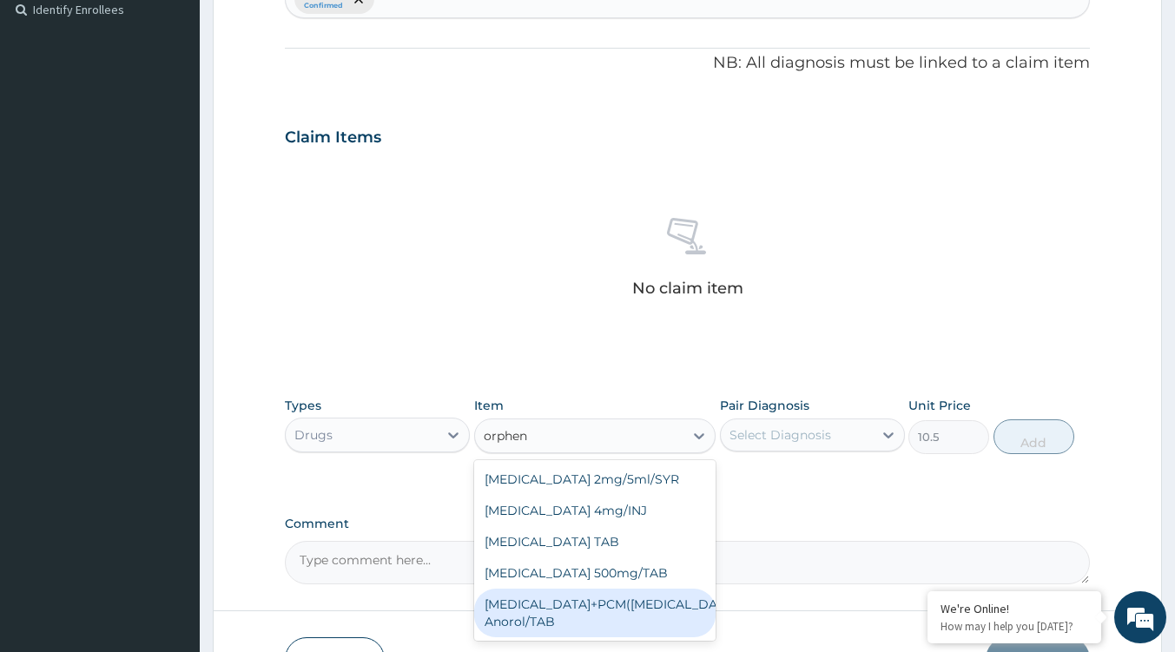
click at [585, 603] on div "ORPHENADRINE+PCM(margesic) Anorol/TAB" at bounding box center [594, 613] width 241 height 49
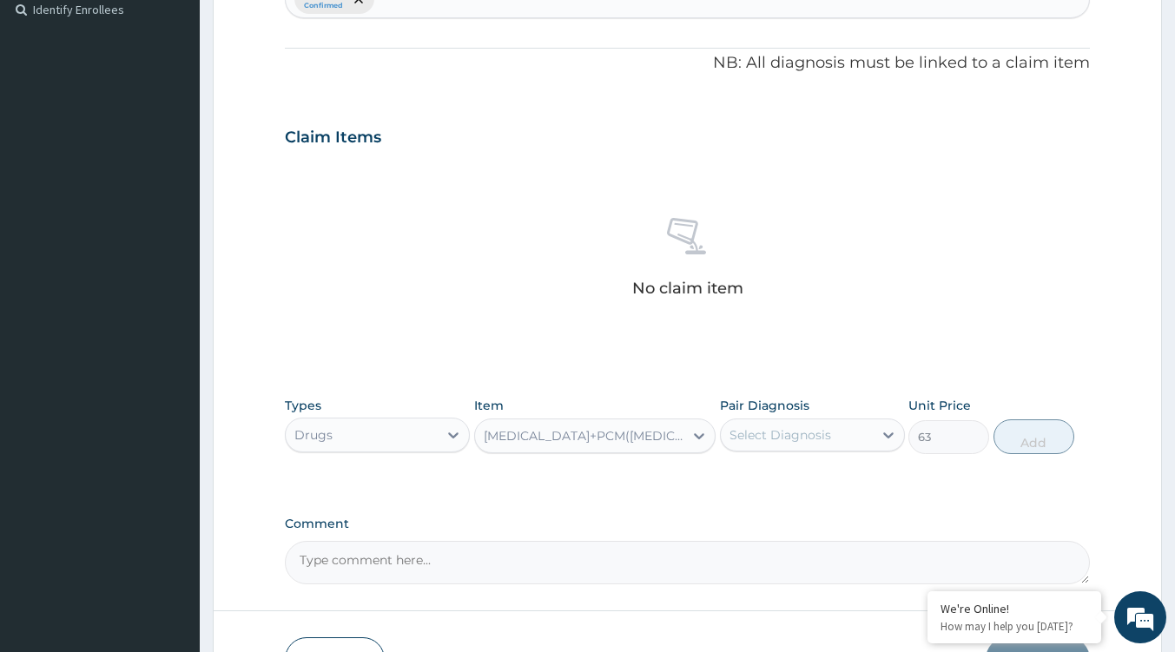
click at [646, 441] on div "ORPHENADRINE+PCM(margesic) Anorol/TAB" at bounding box center [585, 435] width 202 height 17
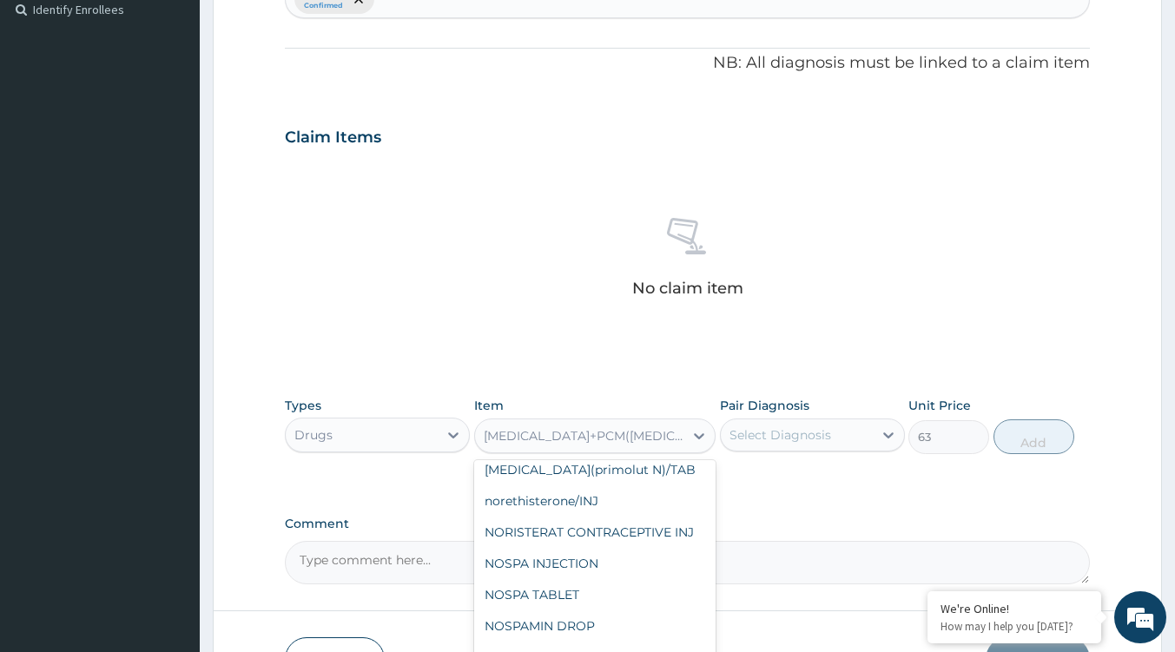
scroll to position [29263, 0]
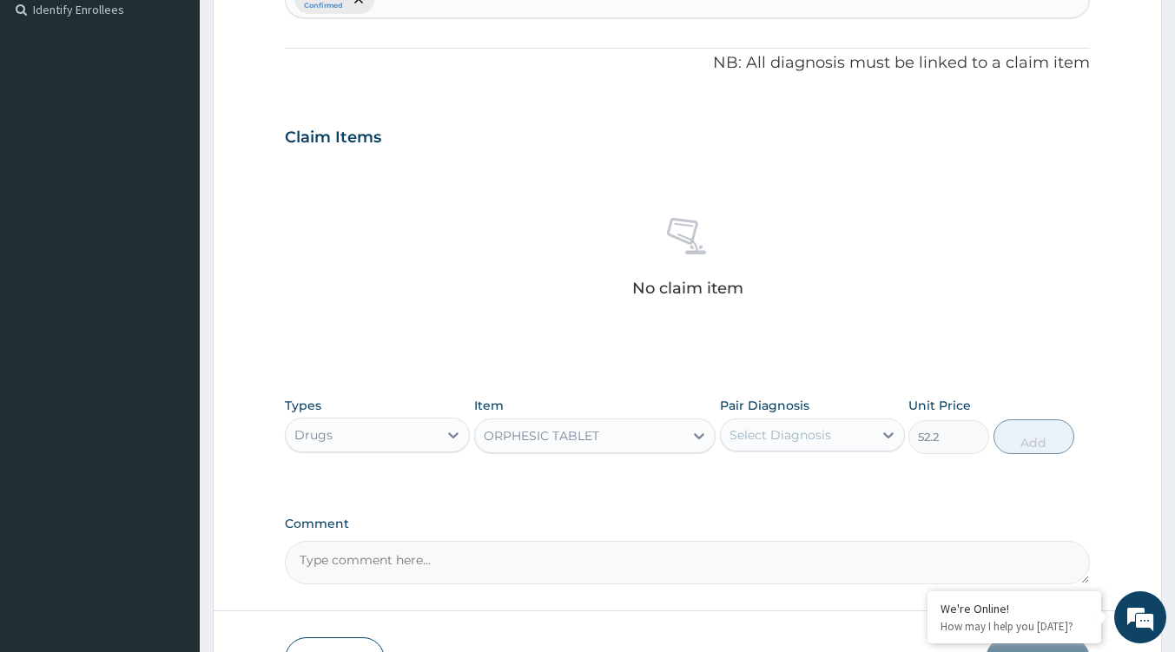
click at [663, 441] on div "ORPHESIC TABLET" at bounding box center [579, 436] width 208 height 28
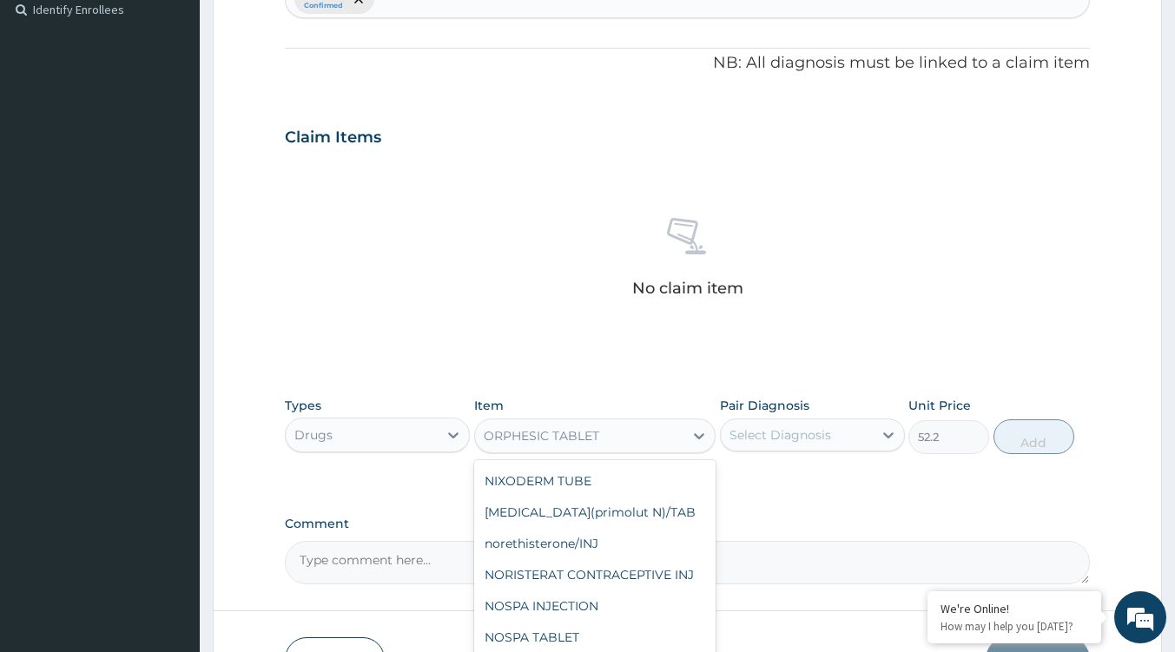
scroll to position [29203, 0]
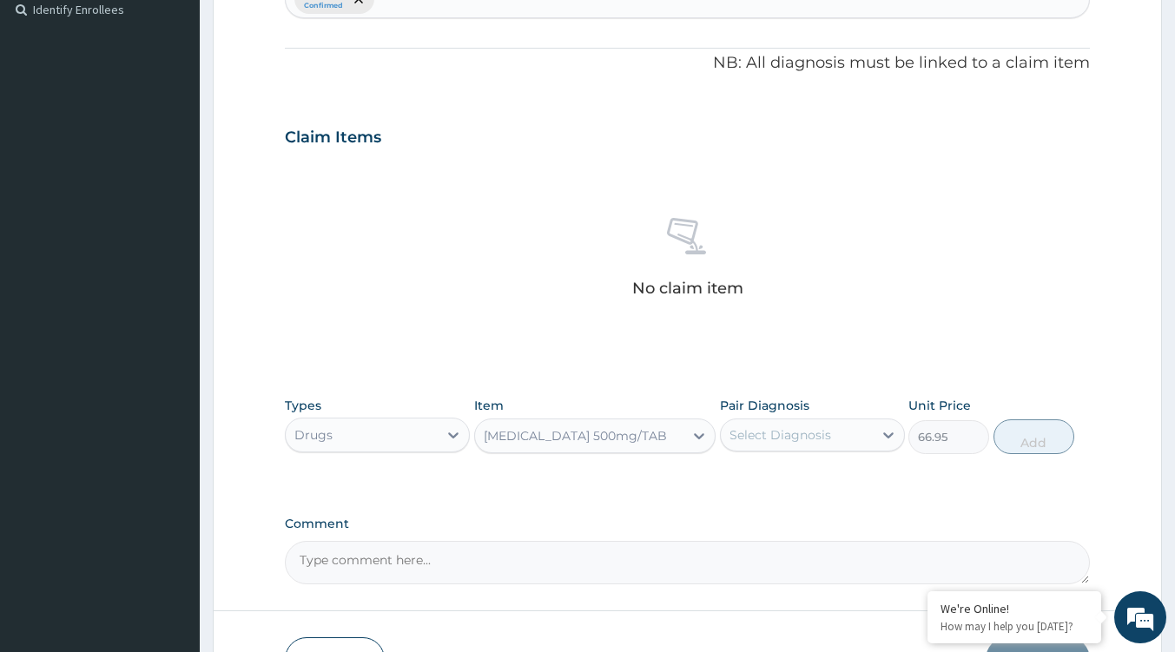
click at [641, 434] on div "ORPHENADRINE 500mg/TAB" at bounding box center [575, 435] width 183 height 17
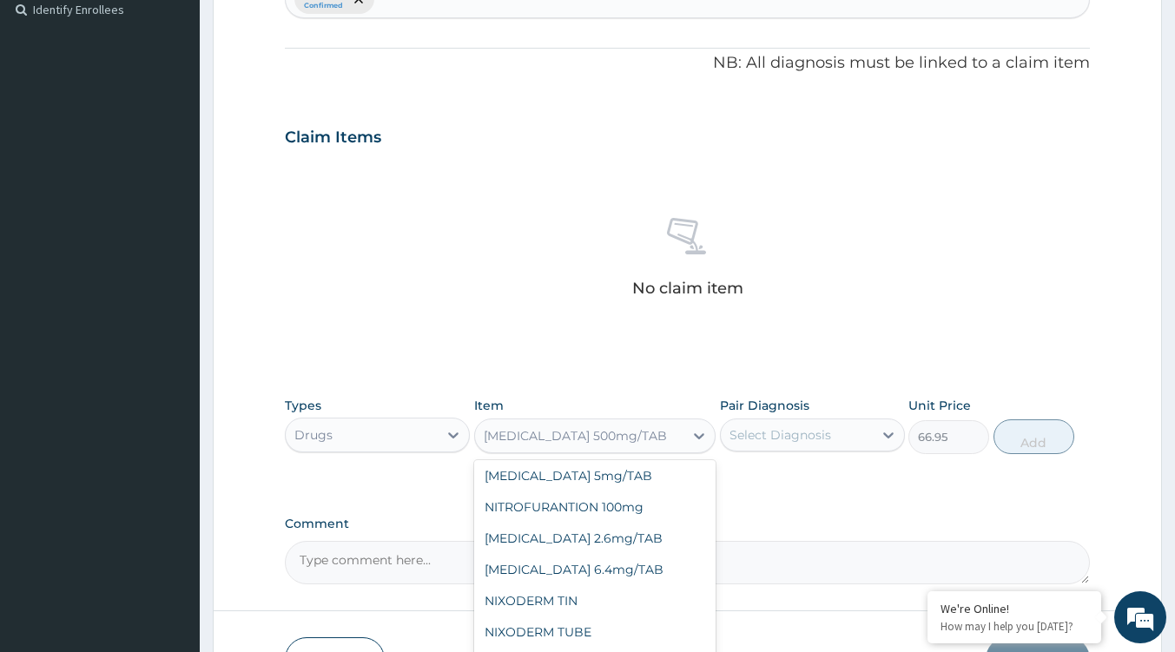
scroll to position [29123, 0]
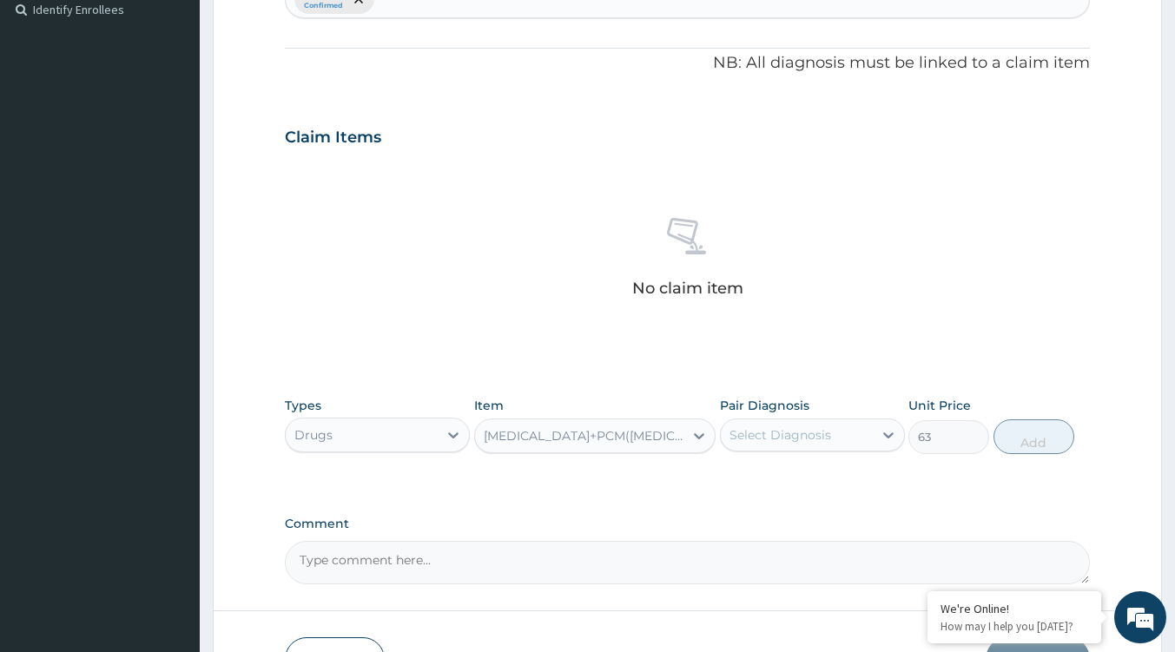
click at [640, 432] on div "ORPHENADRINE+PCM(margesic) Anorol/TAB" at bounding box center [585, 435] width 202 height 17
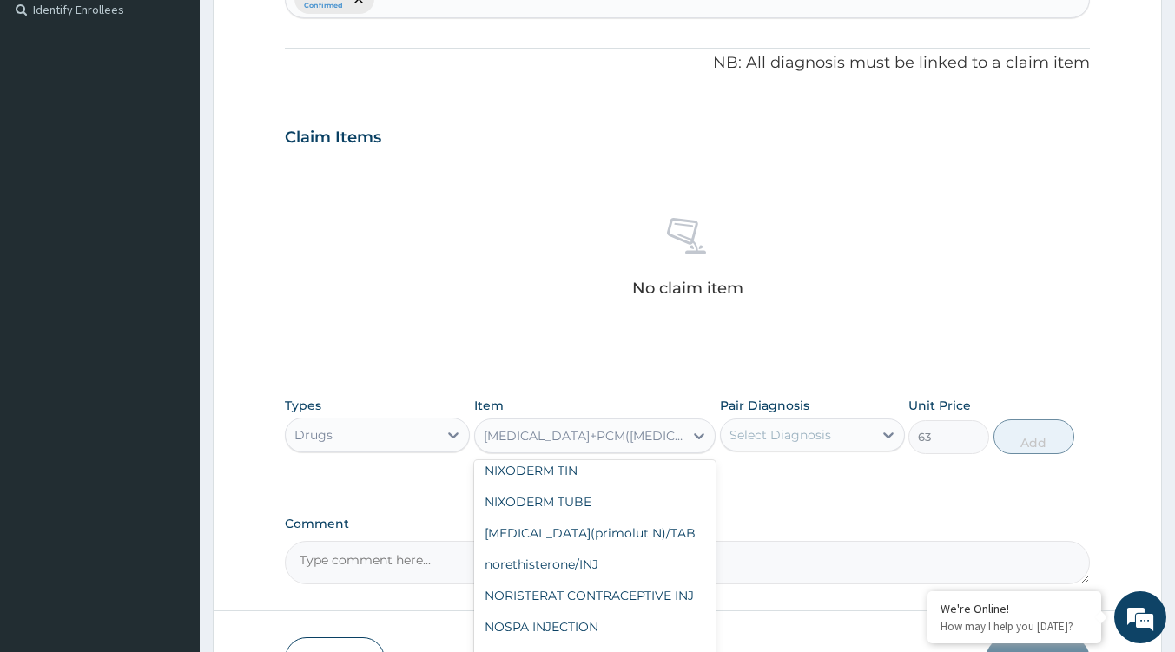
scroll to position [29177, 0]
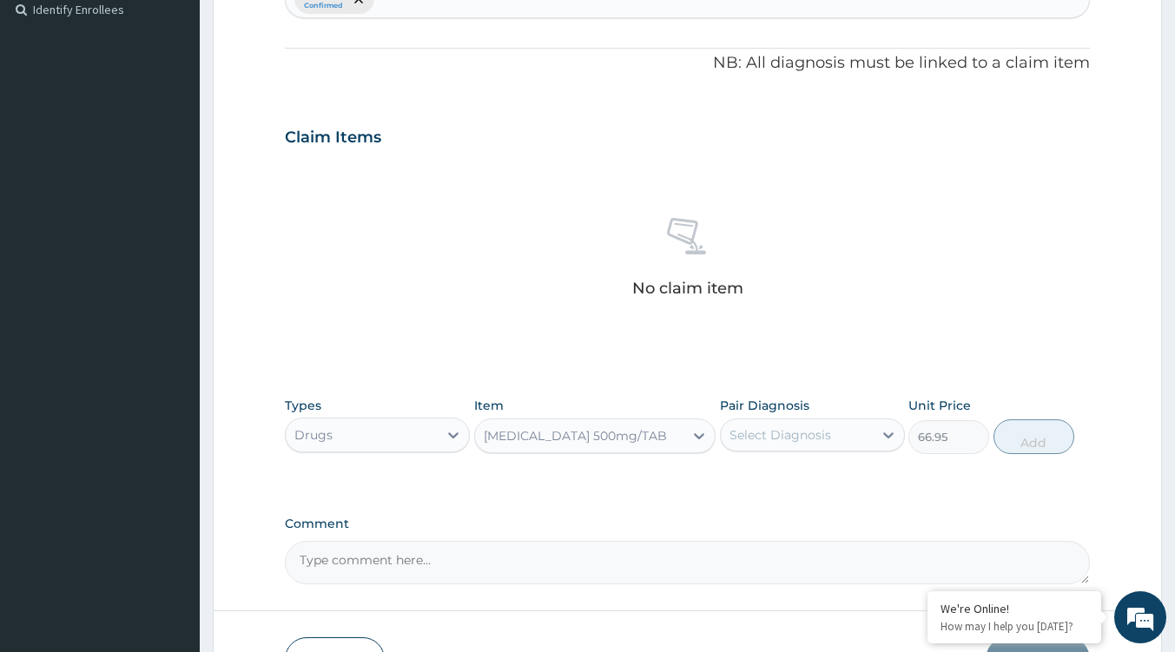
click at [336, 423] on div "Drugs" at bounding box center [362, 435] width 152 height 28
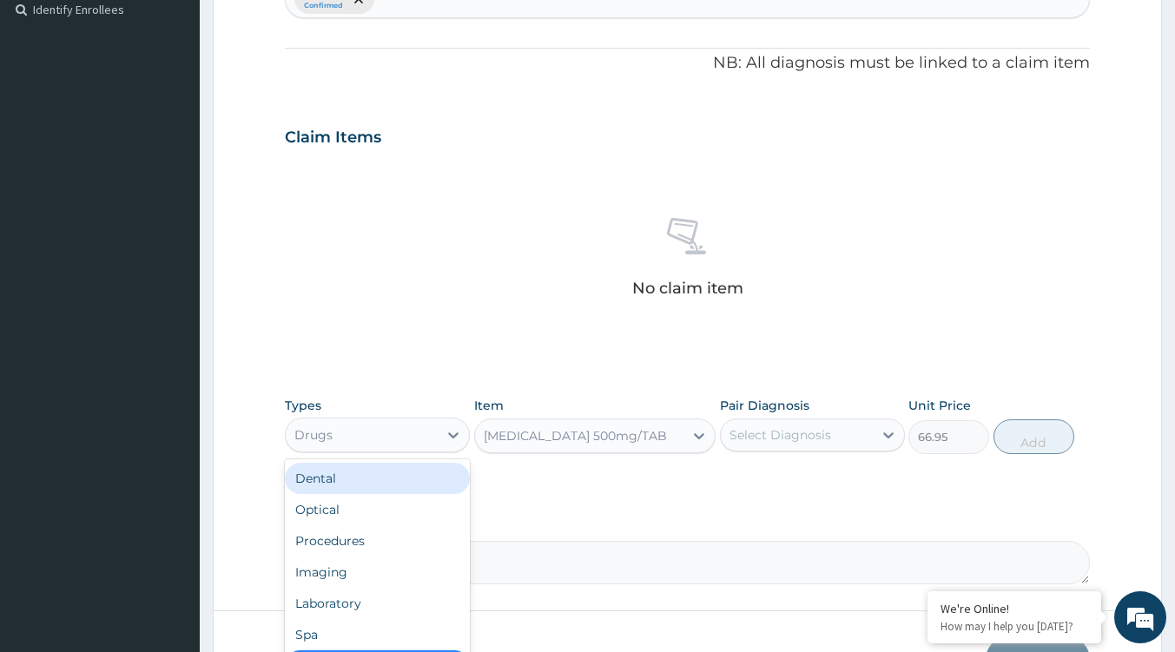
scroll to position [59, 0]
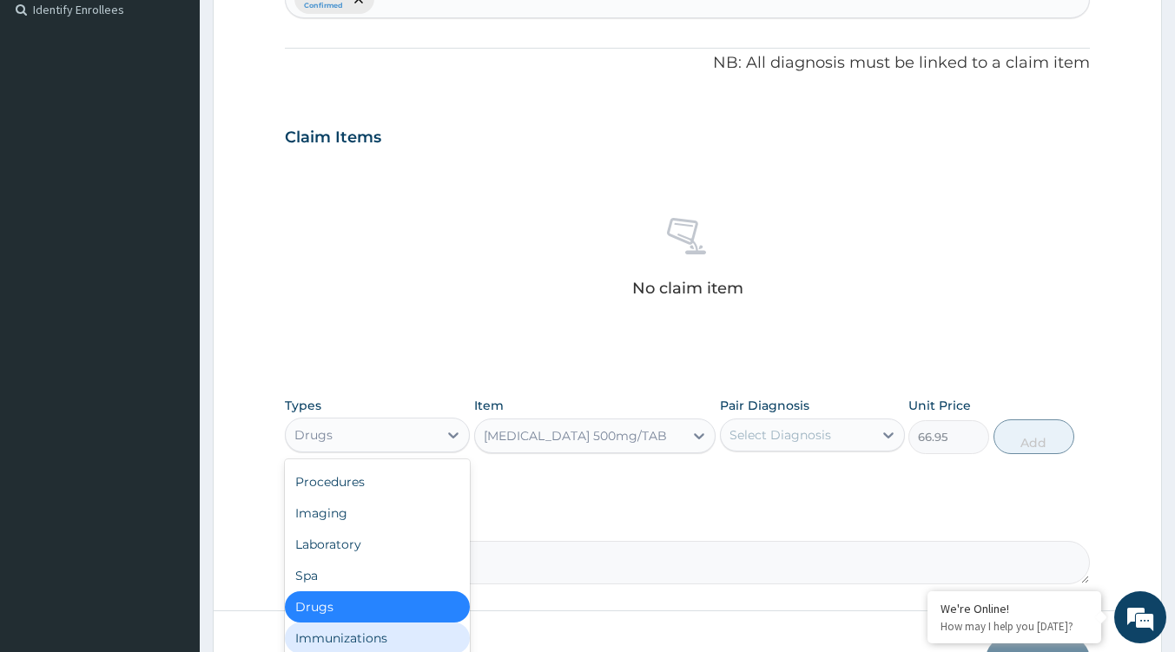
click at [346, 639] on div "Immunizations" at bounding box center [377, 638] width 185 height 31
type input "0"
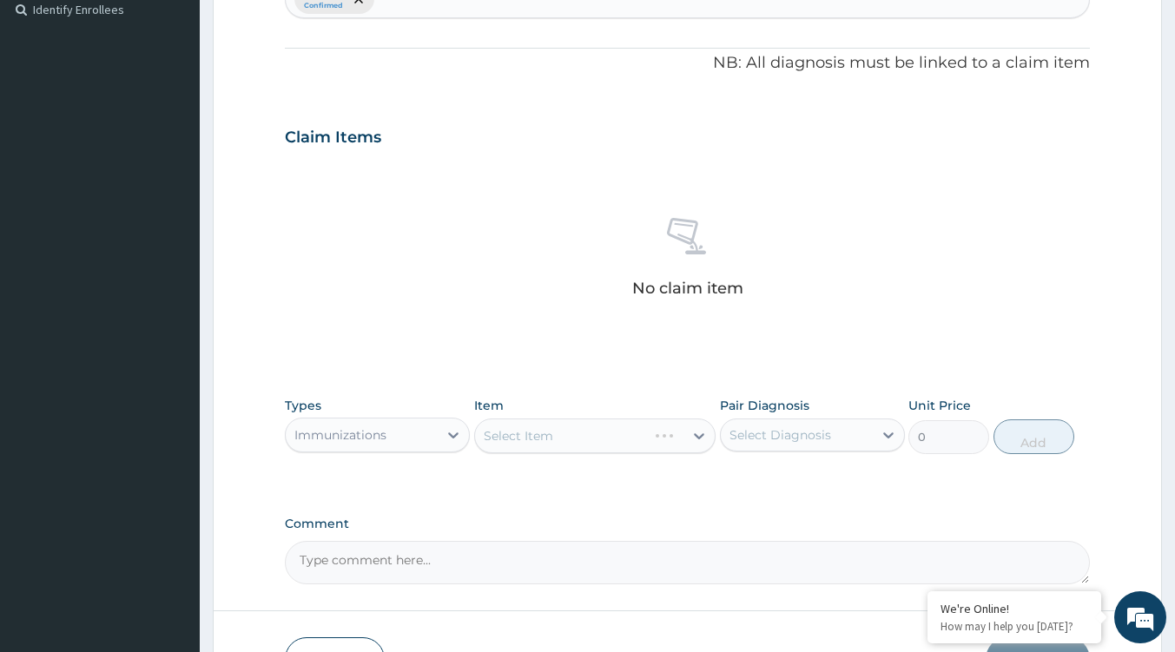
click at [756, 431] on div "Select Diagnosis" at bounding box center [781, 434] width 102 height 17
click at [674, 438] on div "Select Item" at bounding box center [594, 436] width 241 height 35
click at [671, 437] on div "Select Item" at bounding box center [594, 436] width 241 height 35
click at [608, 442] on div "Select Item" at bounding box center [594, 436] width 241 height 35
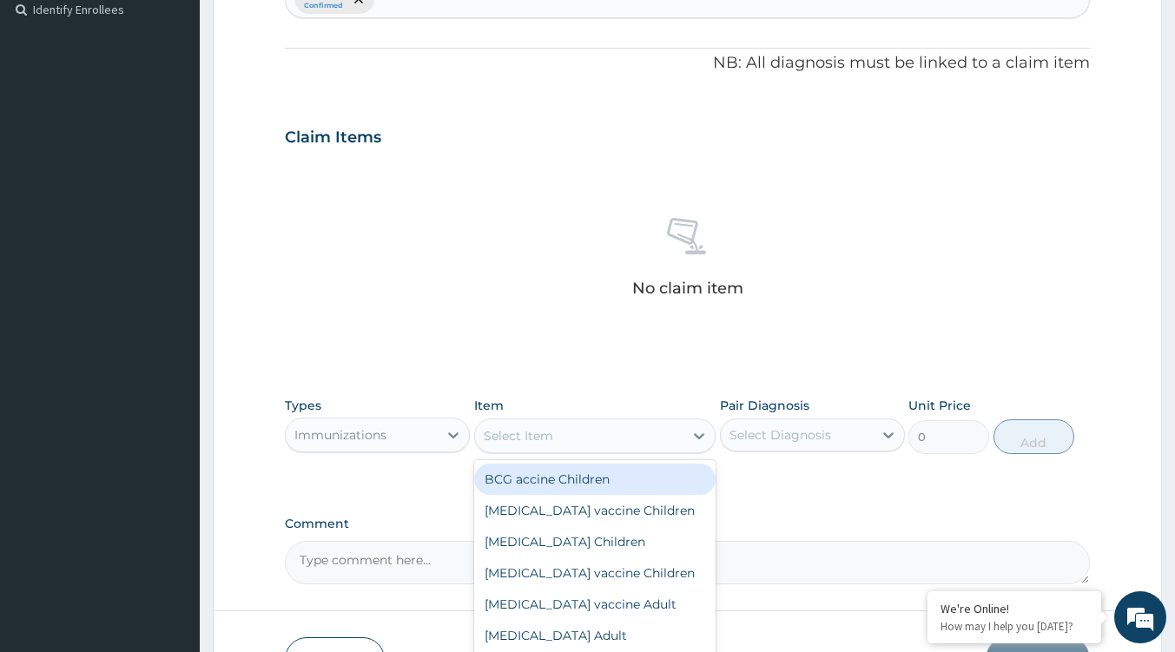
click at [637, 437] on div "Select Item" at bounding box center [579, 436] width 208 height 28
type input "t"
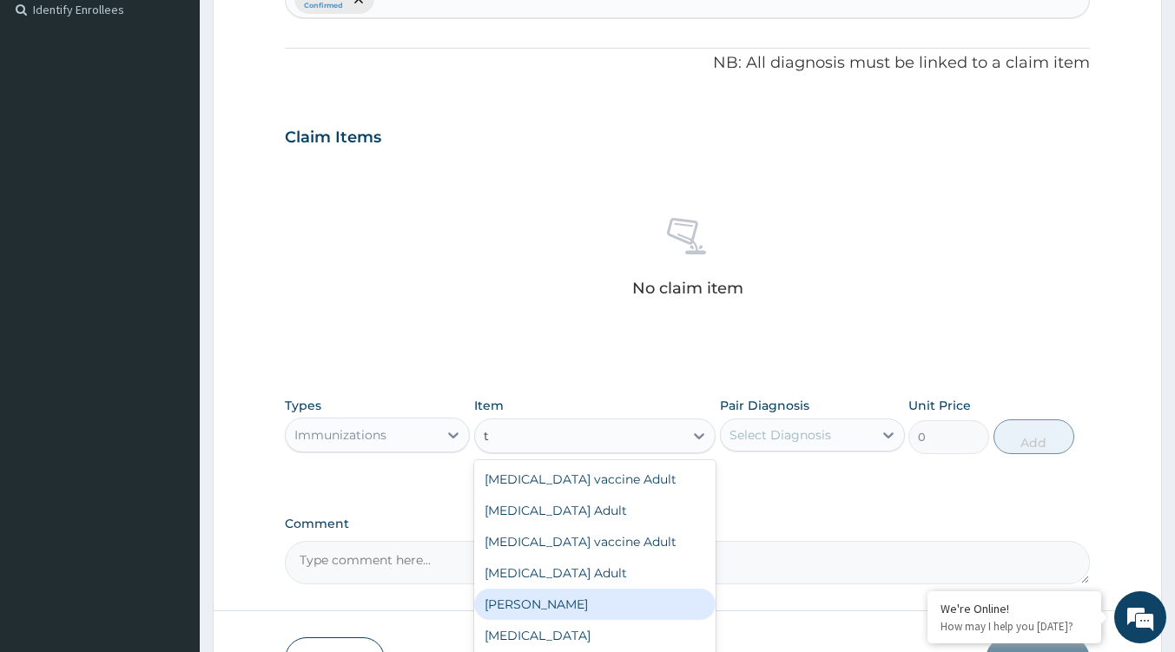
click at [542, 611] on div "T.T. Vaccine" at bounding box center [594, 604] width 241 height 31
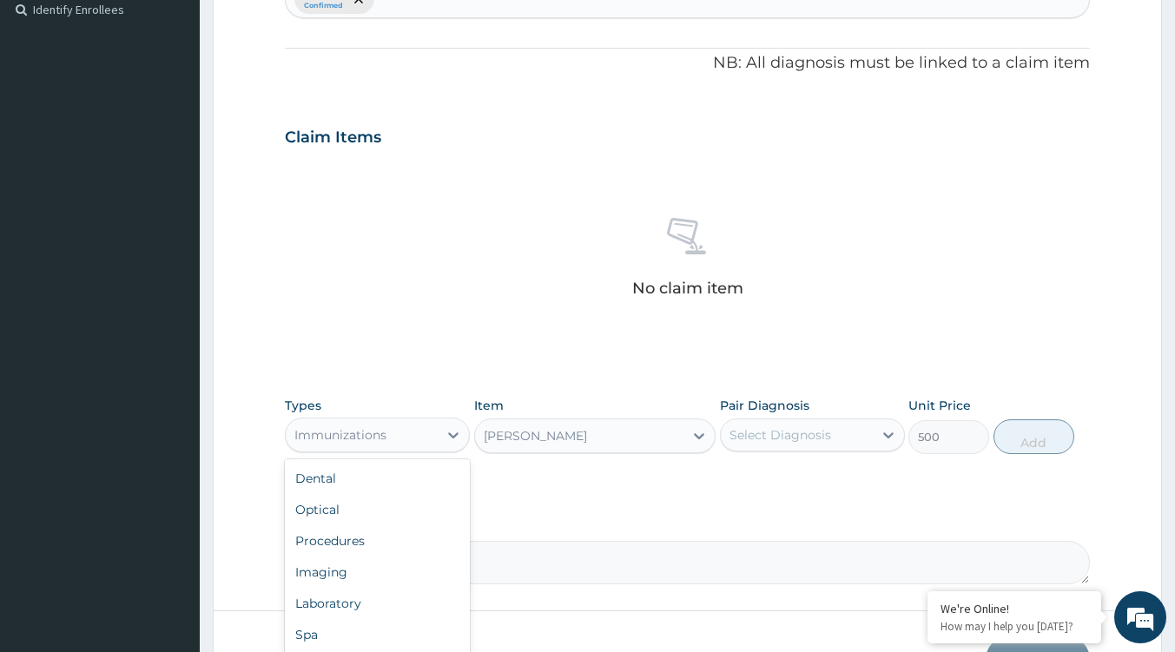
click at [389, 438] on div "Immunizations" at bounding box center [362, 435] width 152 height 28
click at [354, 539] on div "Procedures" at bounding box center [377, 537] width 185 height 31
type input "0"
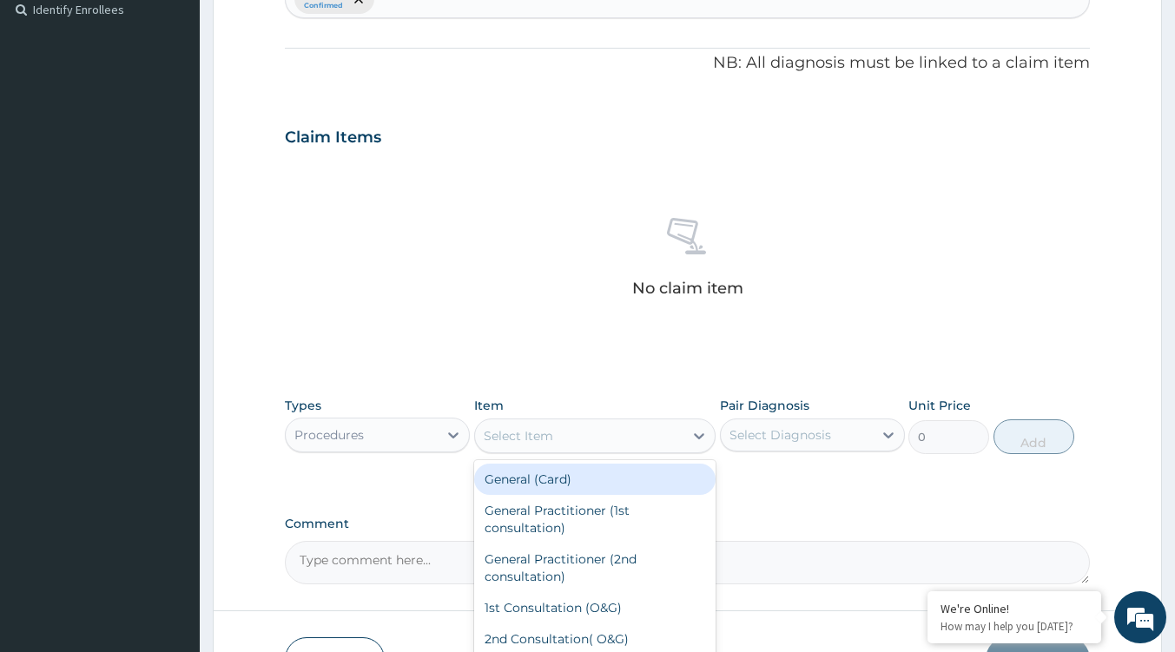
click at [681, 445] on div "Select Item" at bounding box center [579, 436] width 208 height 28
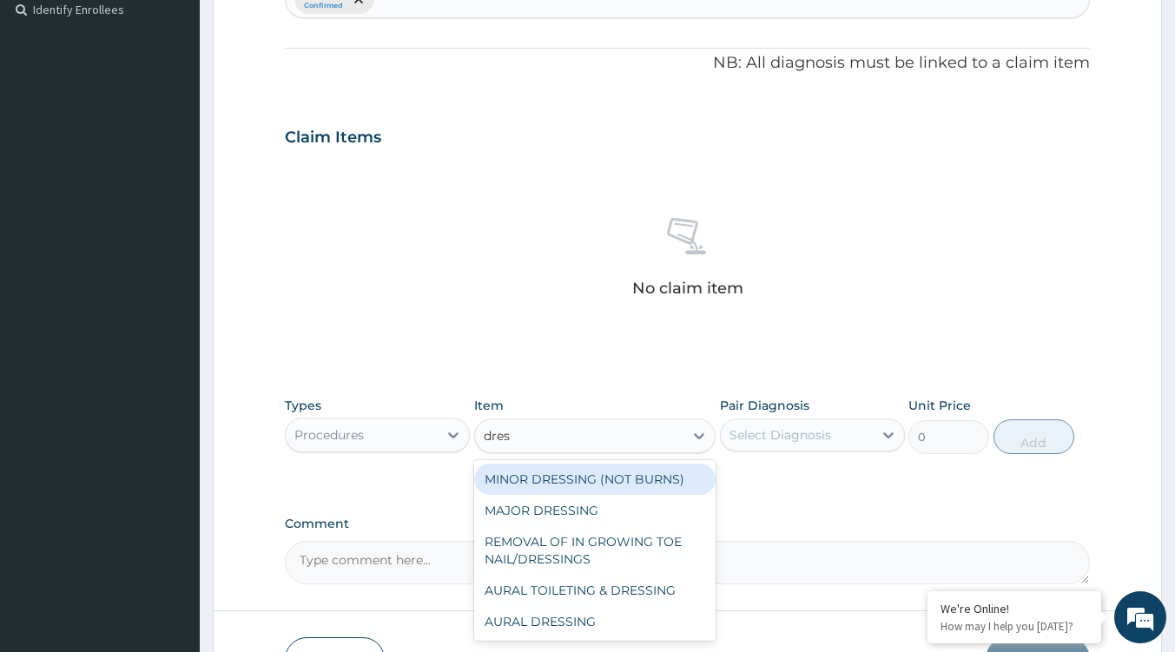
type input "dress"
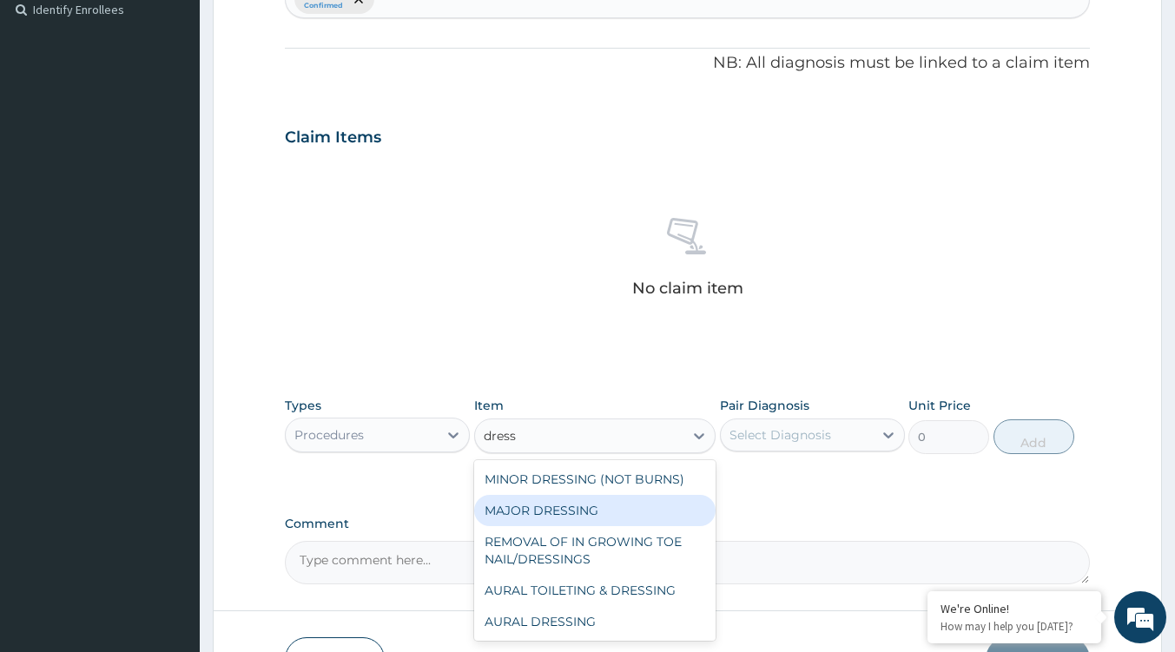
click at [577, 516] on div "MAJOR DRESSING" at bounding box center [594, 510] width 241 height 31
type input "2000"
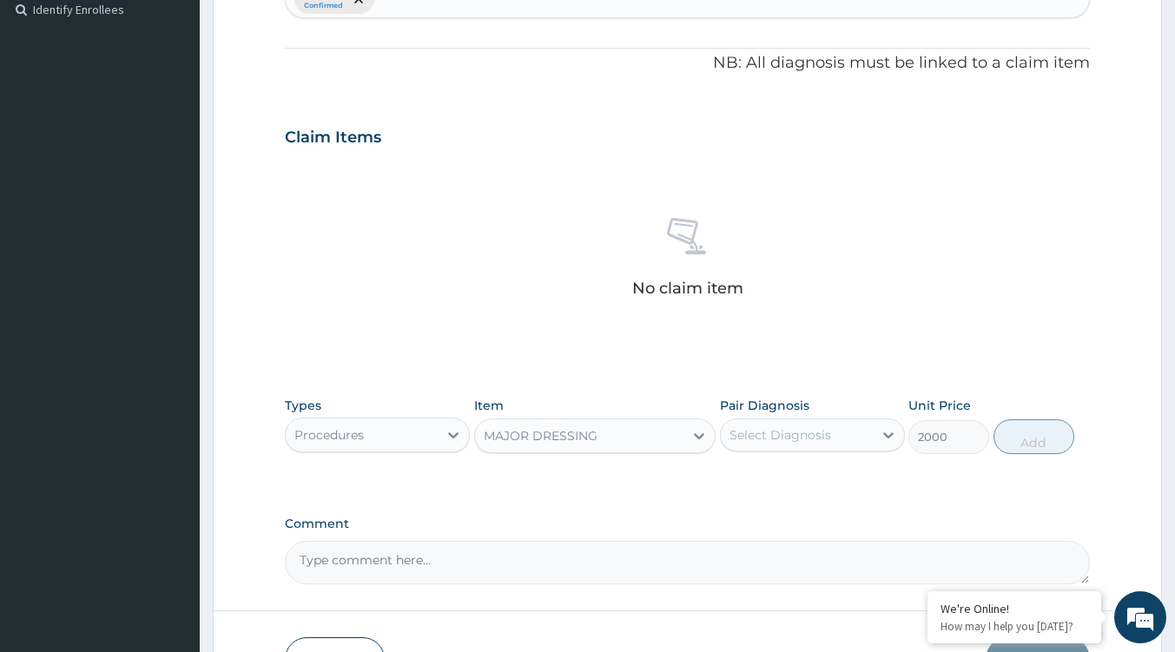
click at [665, 431] on div "MAJOR DRESSING" at bounding box center [579, 436] width 208 height 28
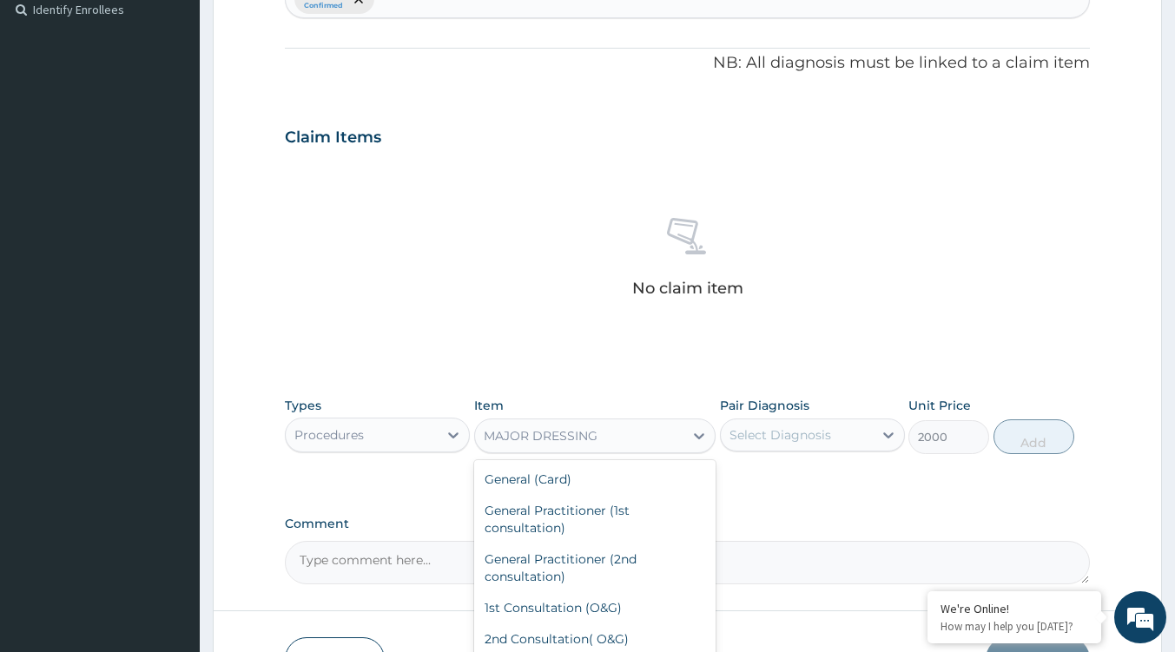
scroll to position [2748, 0]
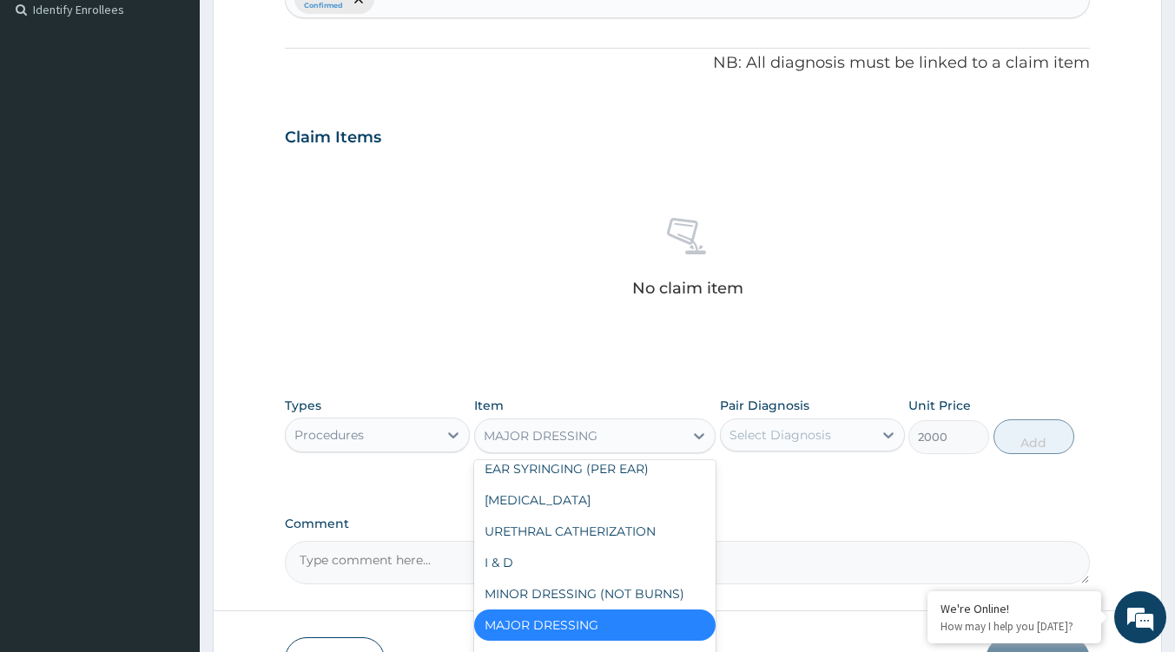
click at [665, 431] on div "MAJOR DRESSING" at bounding box center [579, 436] width 208 height 28
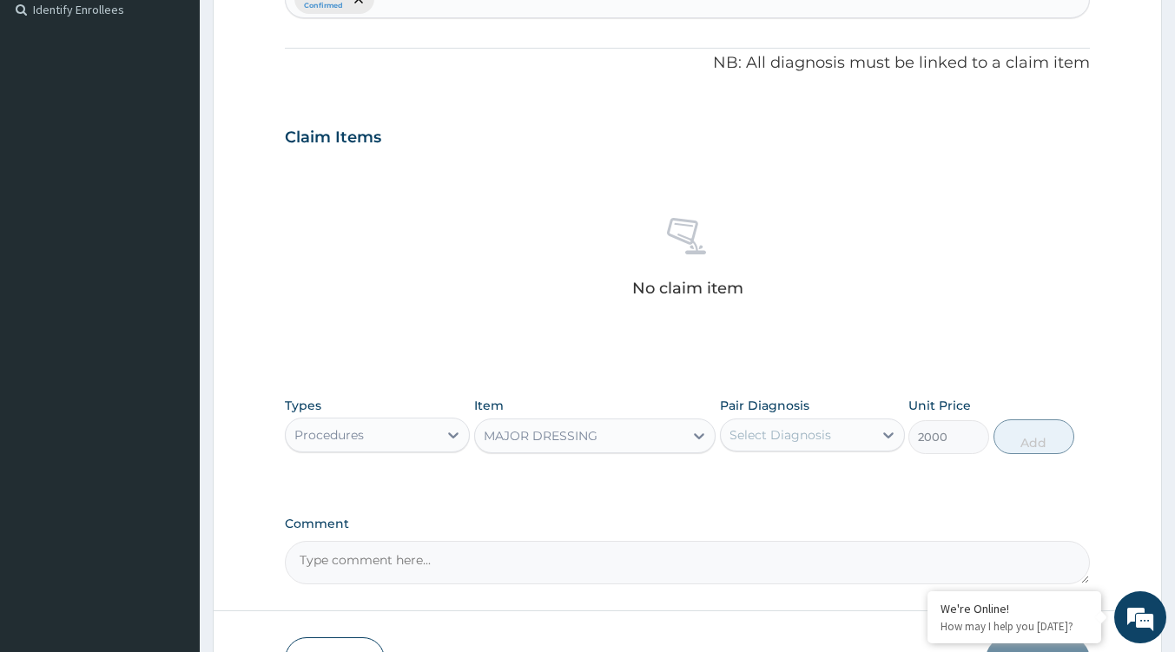
click at [440, 433] on div at bounding box center [453, 435] width 31 height 31
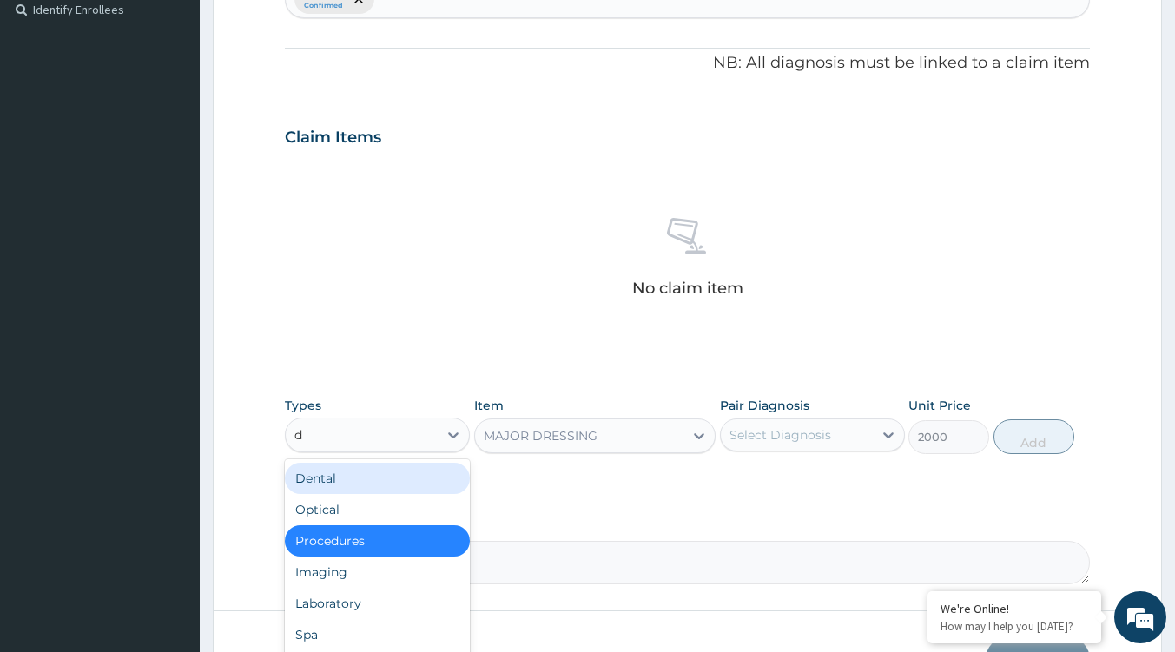
type input "dr"
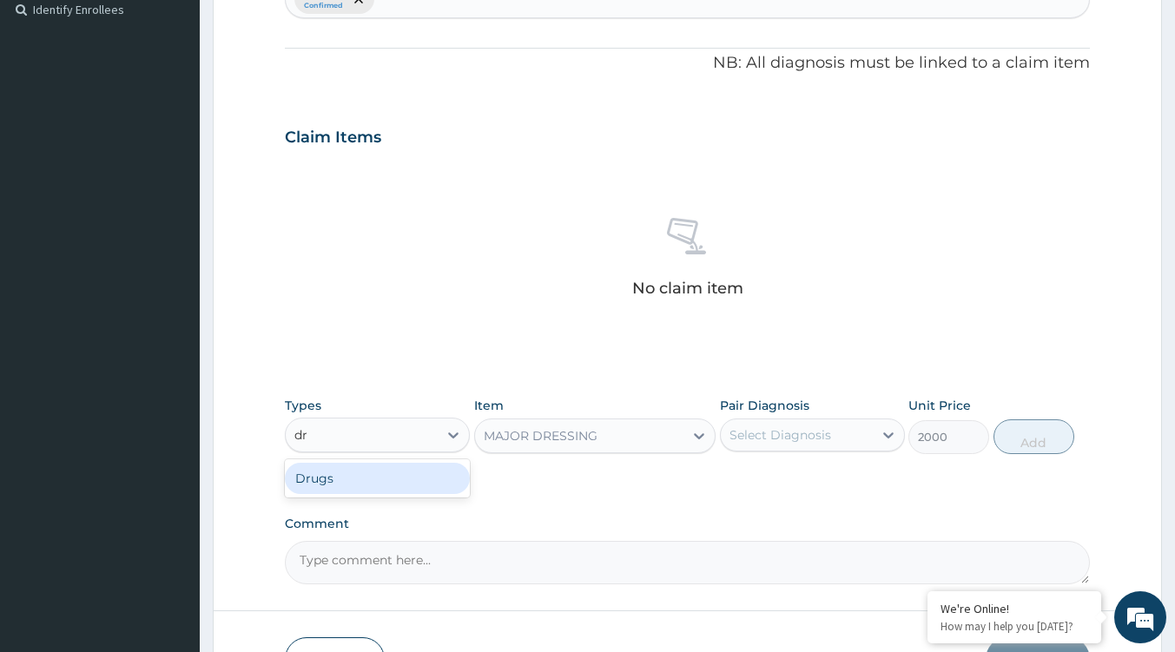
click at [330, 489] on div "Drugs" at bounding box center [377, 478] width 185 height 31
type input "0"
click at [667, 438] on div "Select Item" at bounding box center [594, 436] width 241 height 35
click at [698, 440] on icon at bounding box center [699, 435] width 17 height 17
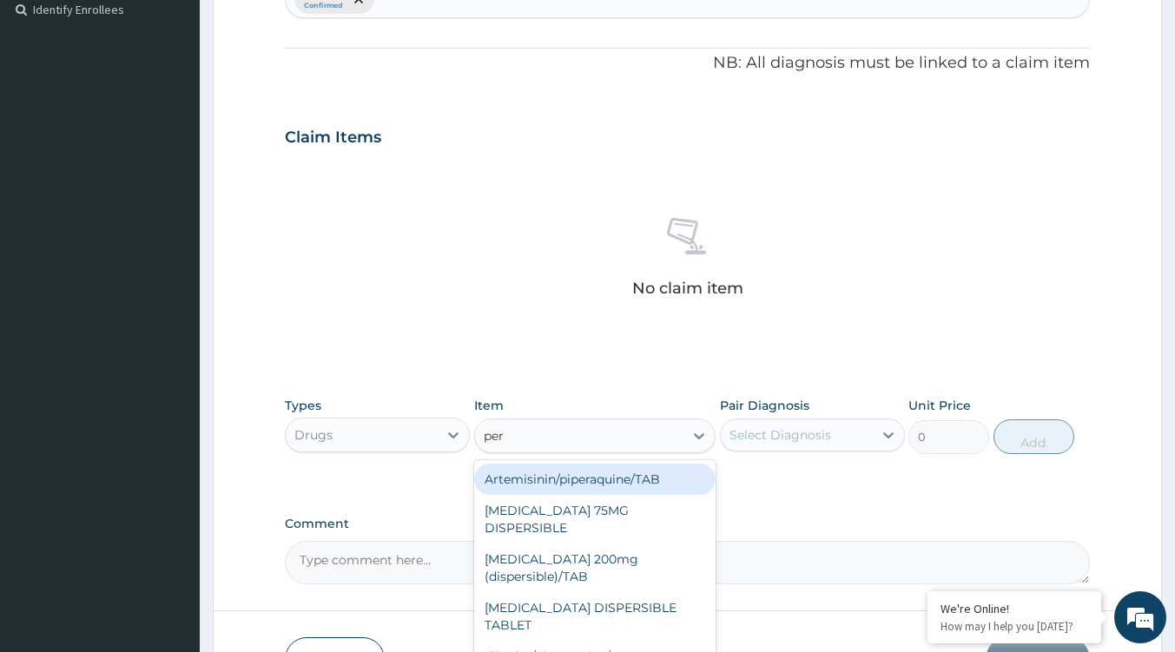
type input "pero"
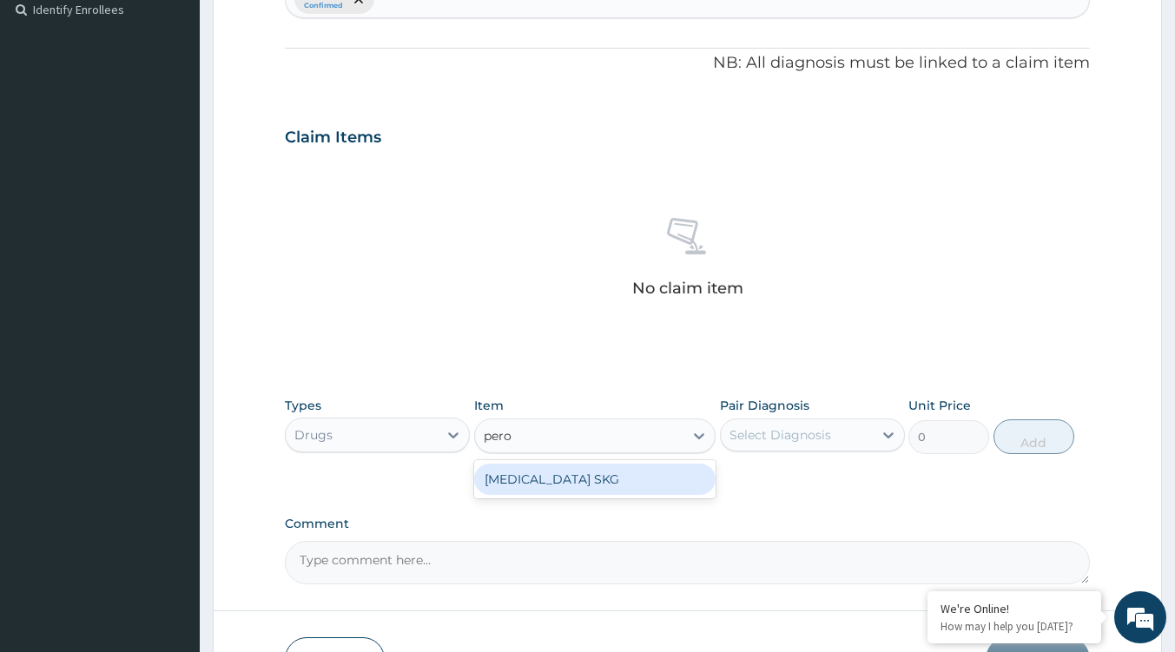
click at [648, 473] on div "HYDROGEN PEROXIDE SKG" at bounding box center [594, 479] width 241 height 31
type input "160"
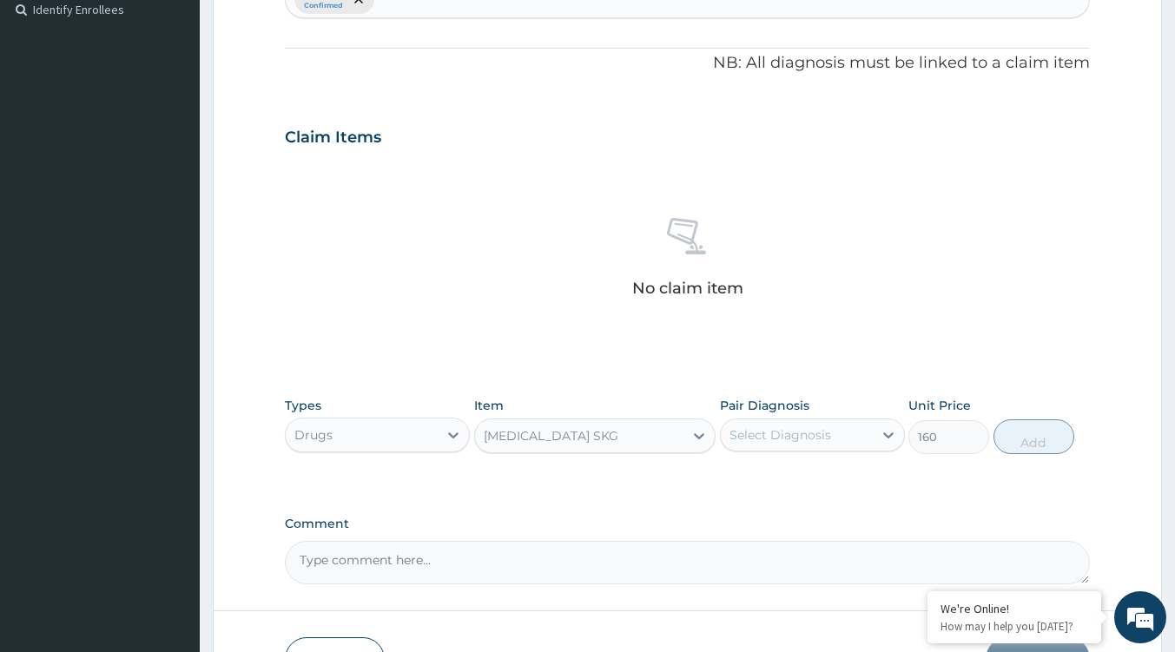
click at [618, 441] on div "HYDROGEN PEROXIDE SKG" at bounding box center [551, 435] width 135 height 17
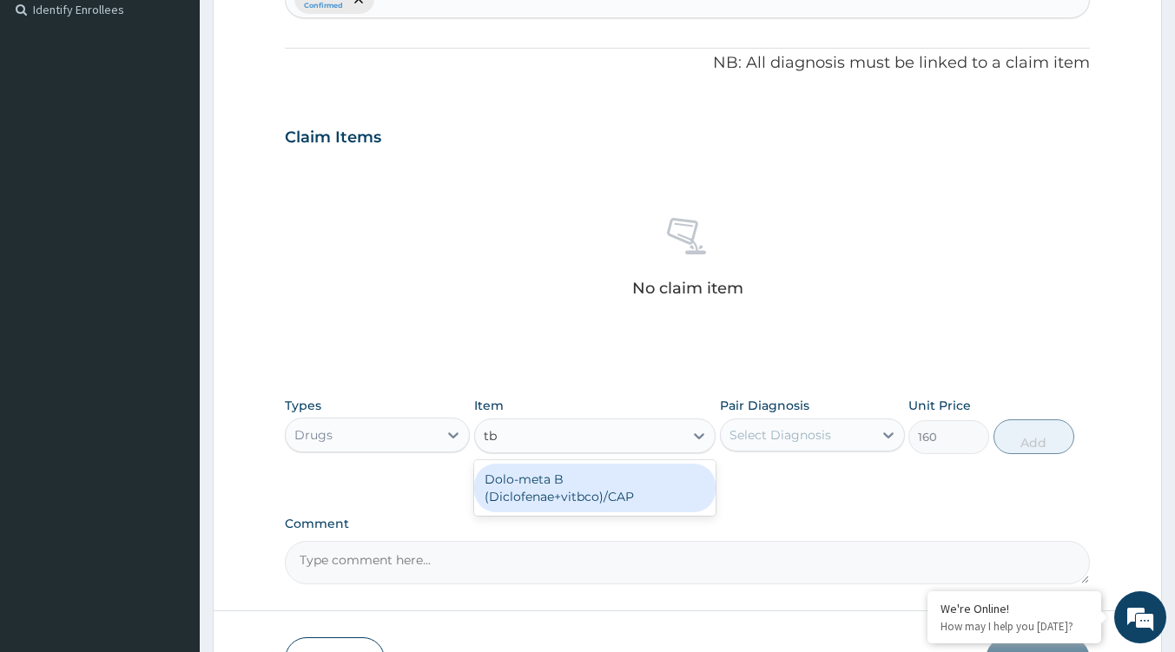
scroll to position [0, 0]
type input "tbc"
click at [618, 486] on div "Dolo-meta B (Diclofenae+vitbco)/CAP" at bounding box center [594, 488] width 241 height 49
type input "30"
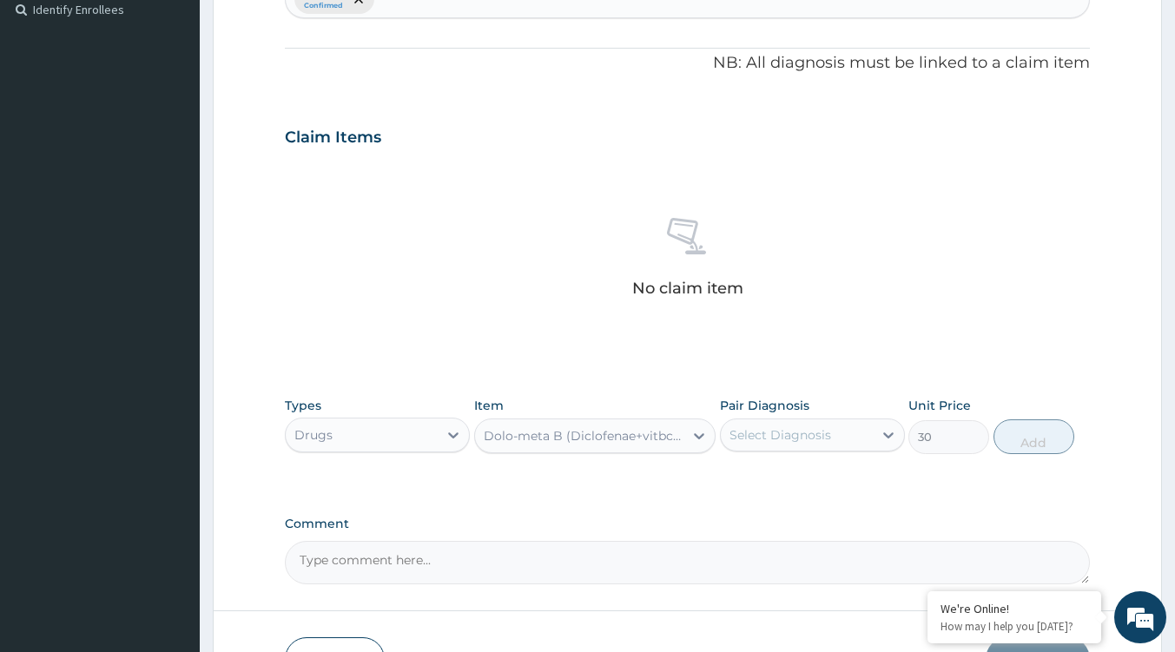
click at [644, 440] on div "Dolo-meta B (Diclofenae+vitbco)/CAP" at bounding box center [585, 435] width 202 height 17
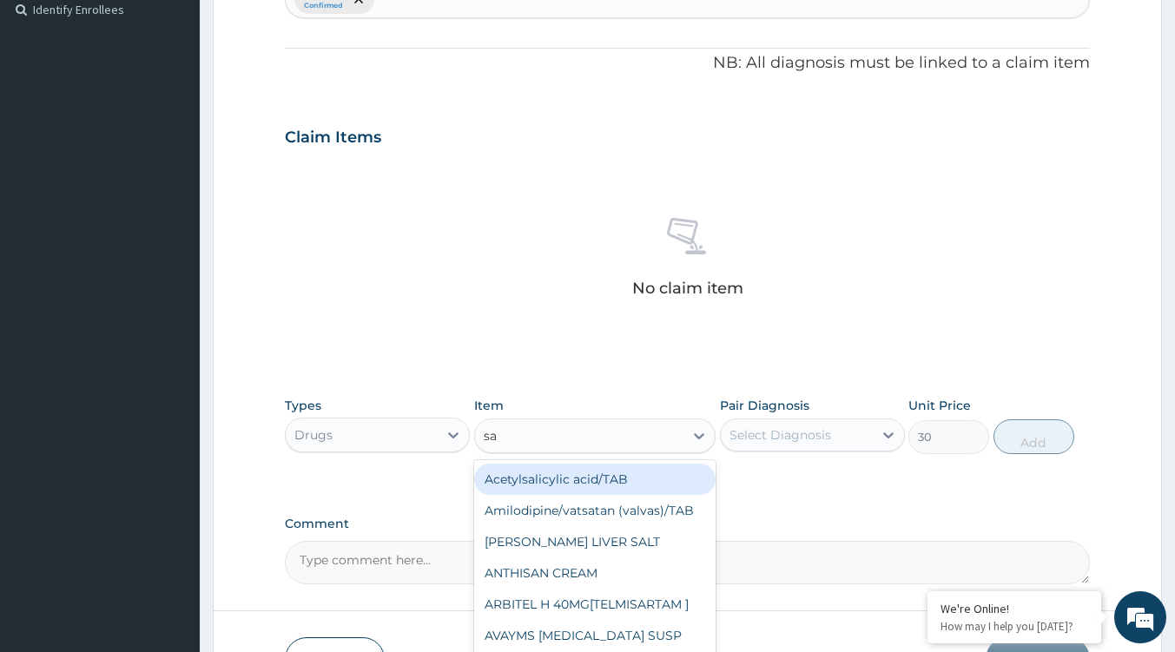
type input "s"
type input "p"
type input "iodi"
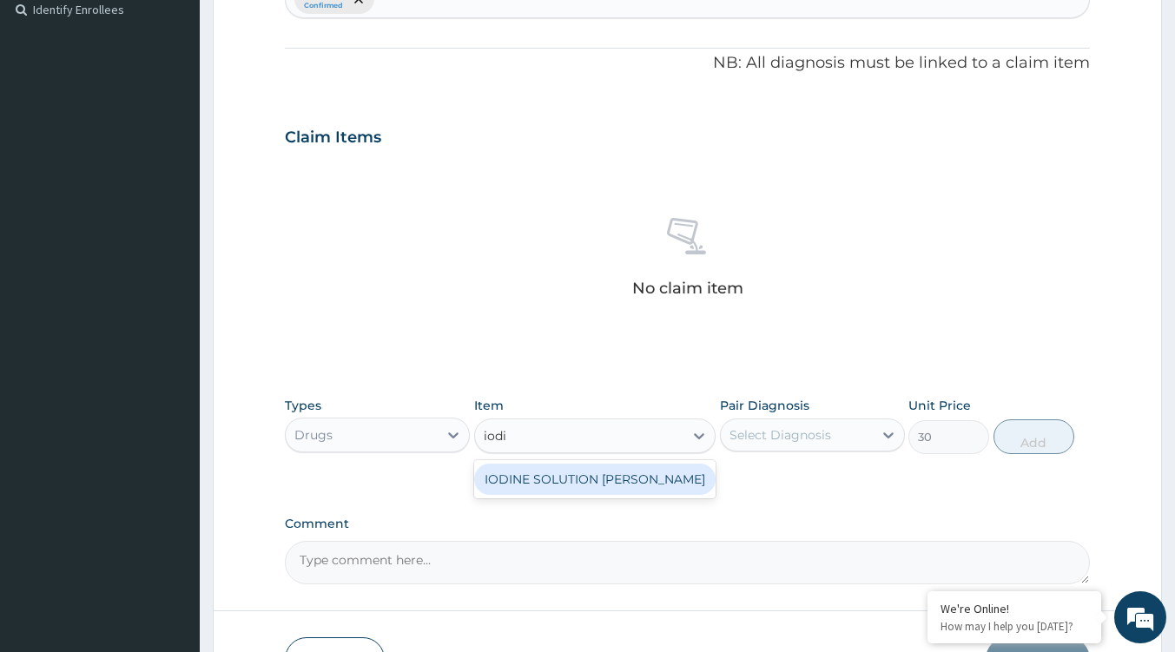
click at [605, 490] on div "IODINE SOLUTION NINO" at bounding box center [594, 479] width 241 height 31
type input "52.5"
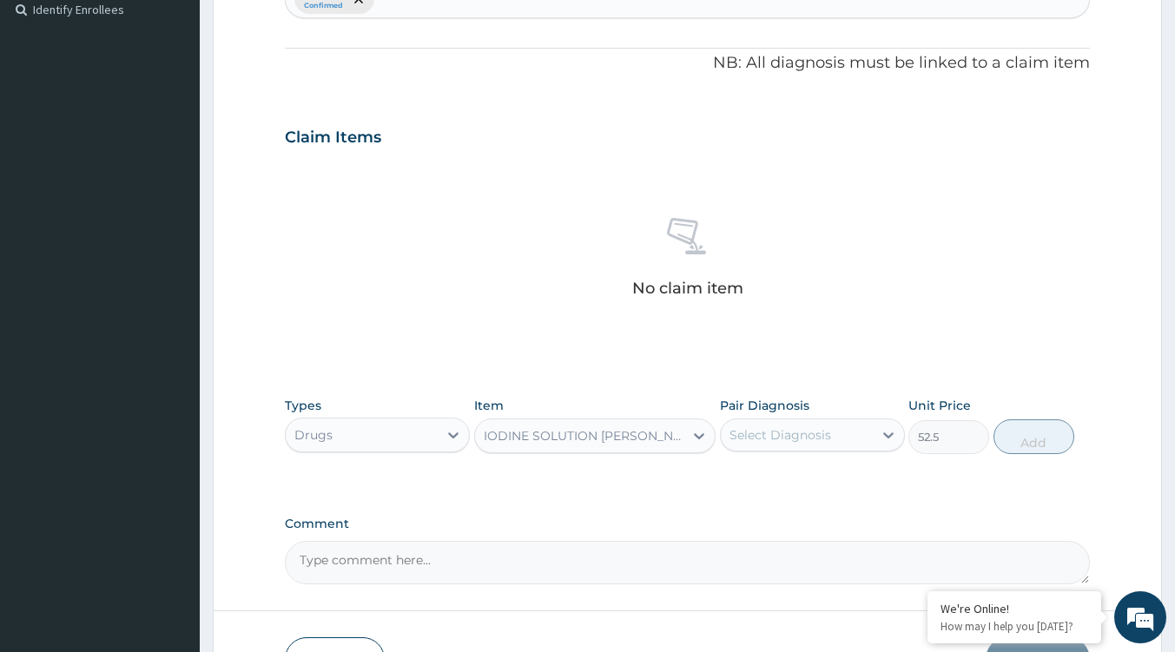
click at [633, 431] on div "IODINE SOLUTION NINO" at bounding box center [585, 435] width 202 height 17
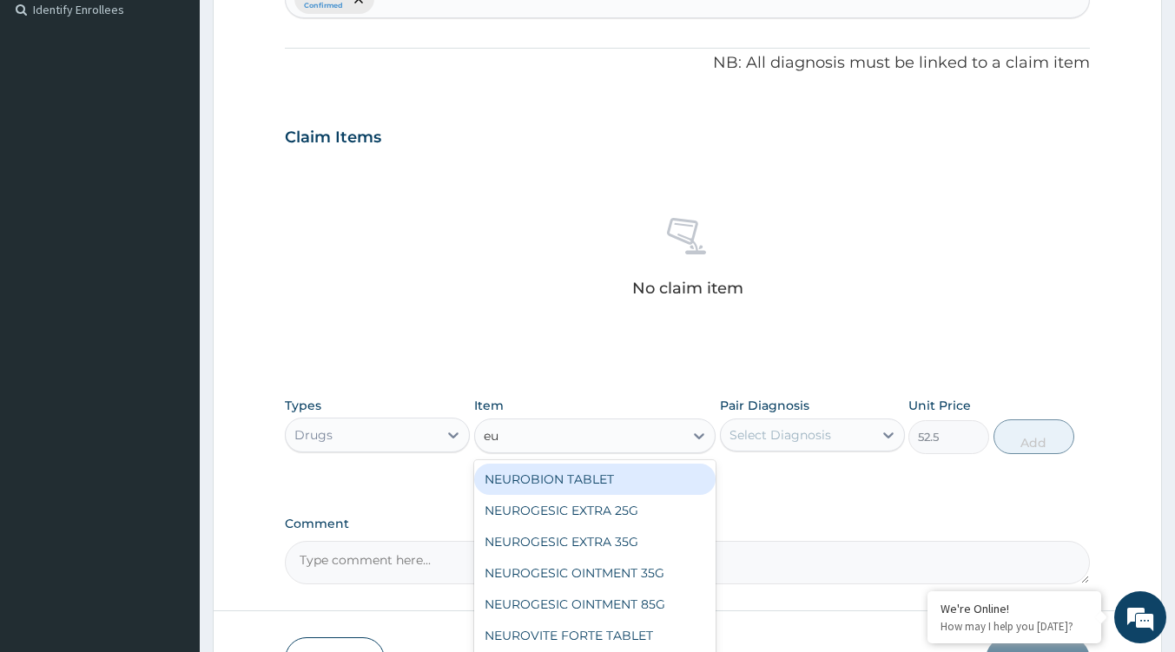
type input "e"
type input "penic"
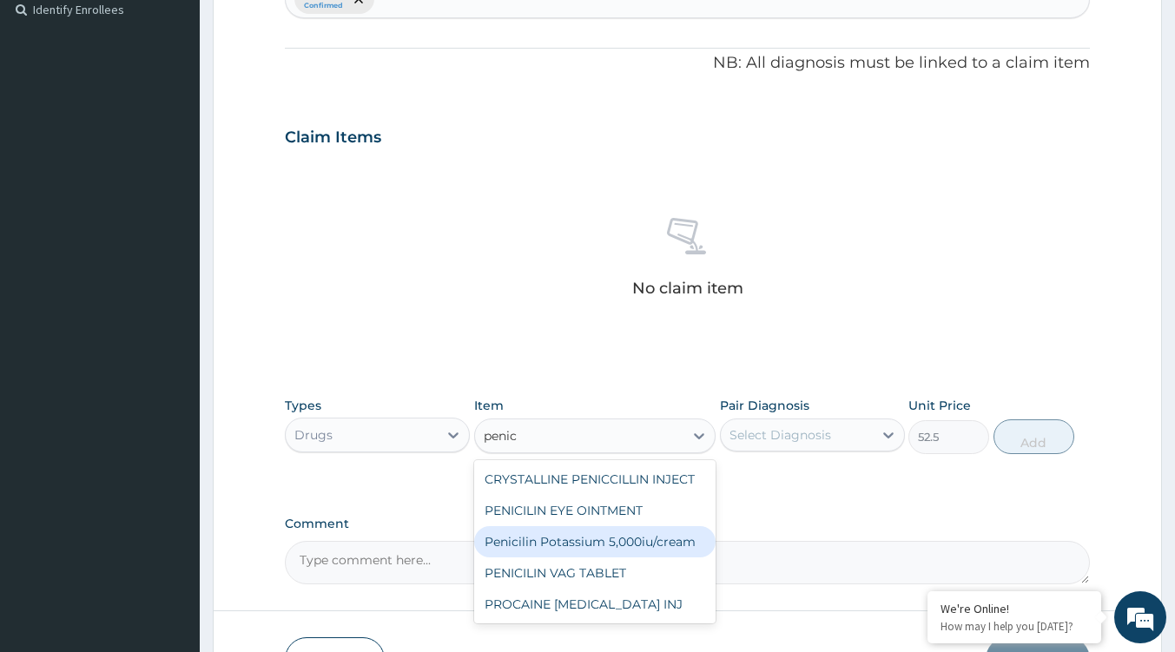
click at [621, 542] on div "Penicilin Potassium 5,000iu/cream" at bounding box center [594, 541] width 241 height 31
type input "157.5"
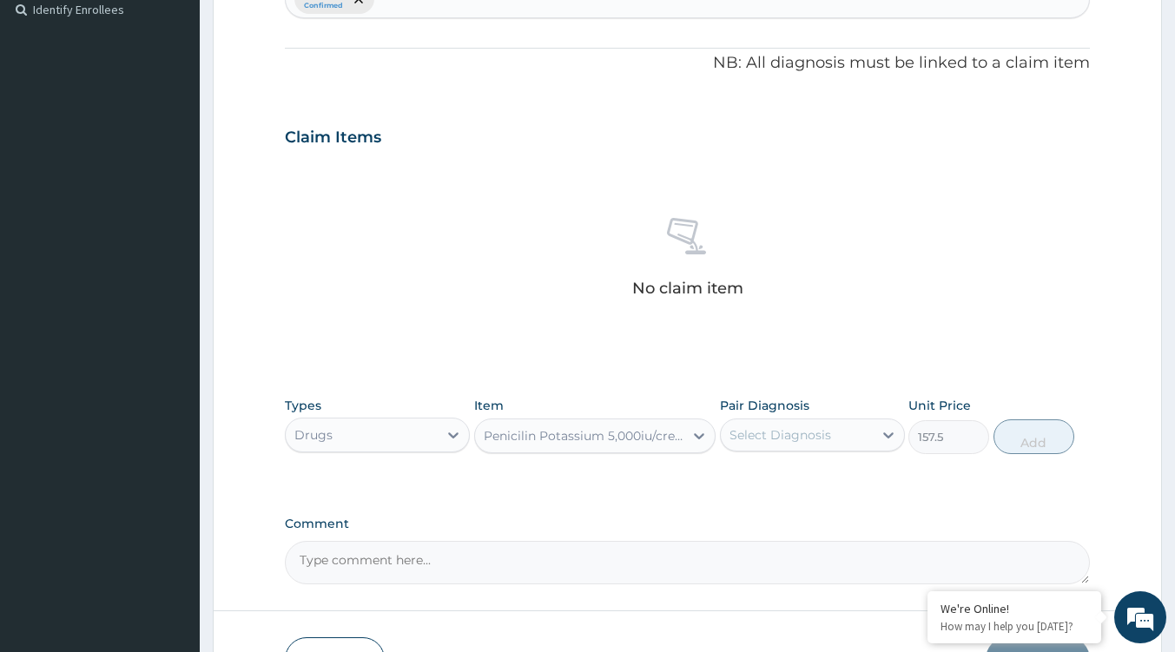
click at [652, 438] on div "Penicilin Potassium 5,000iu/cream" at bounding box center [585, 435] width 202 height 17
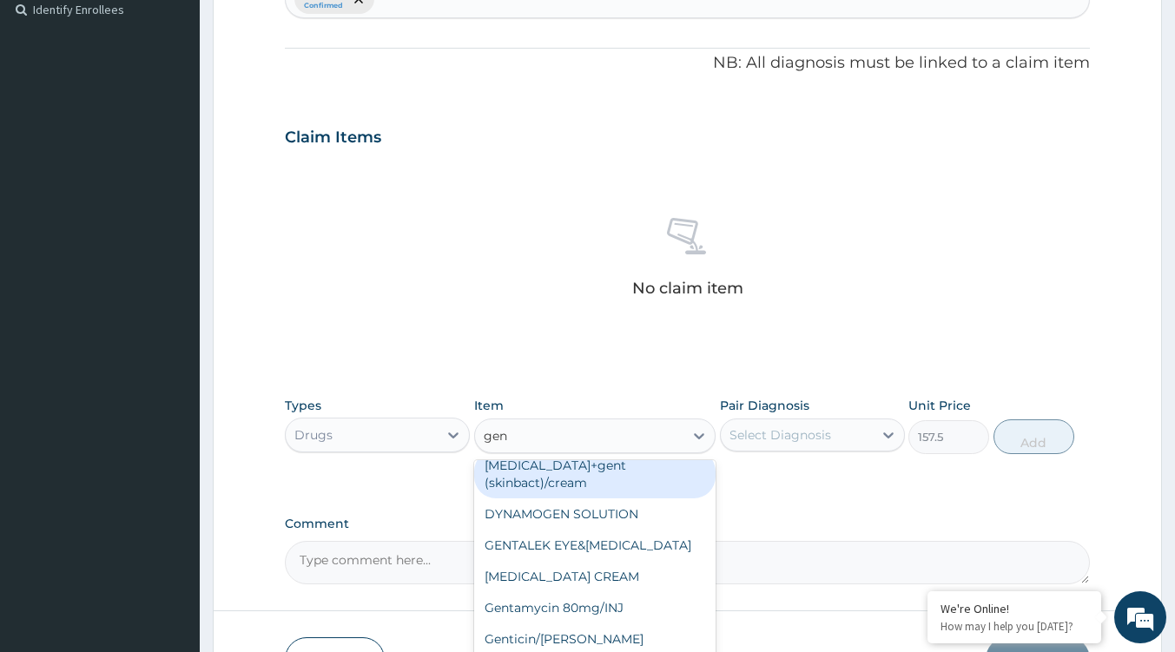
scroll to position [14, 0]
type input "gent"
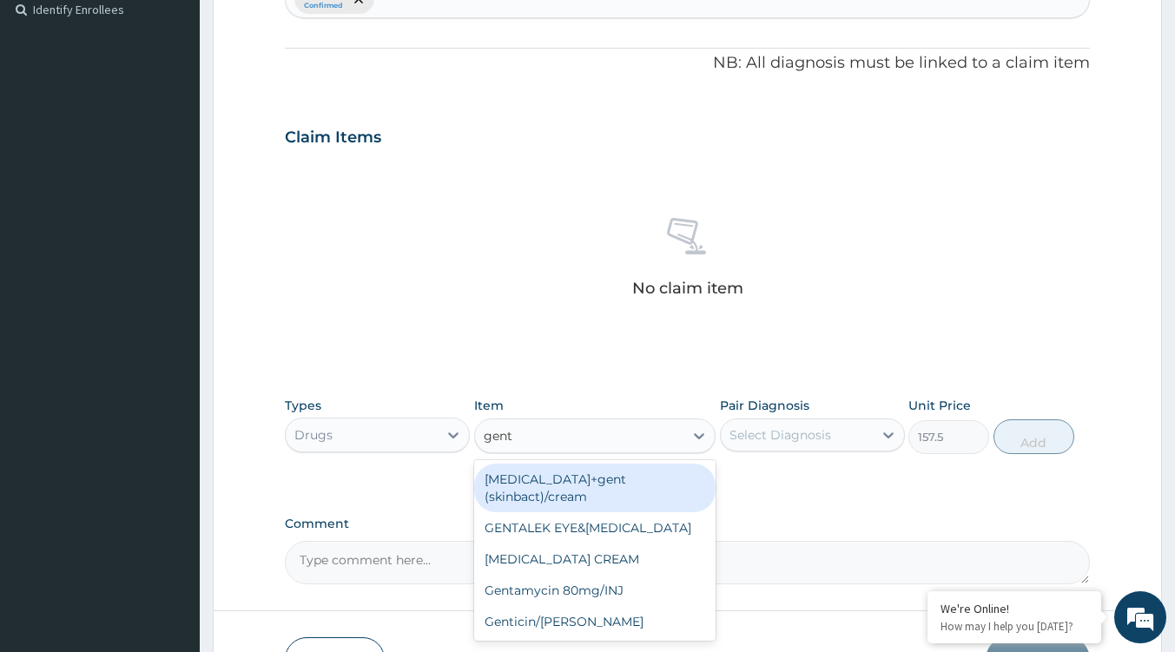
scroll to position [0, 0]
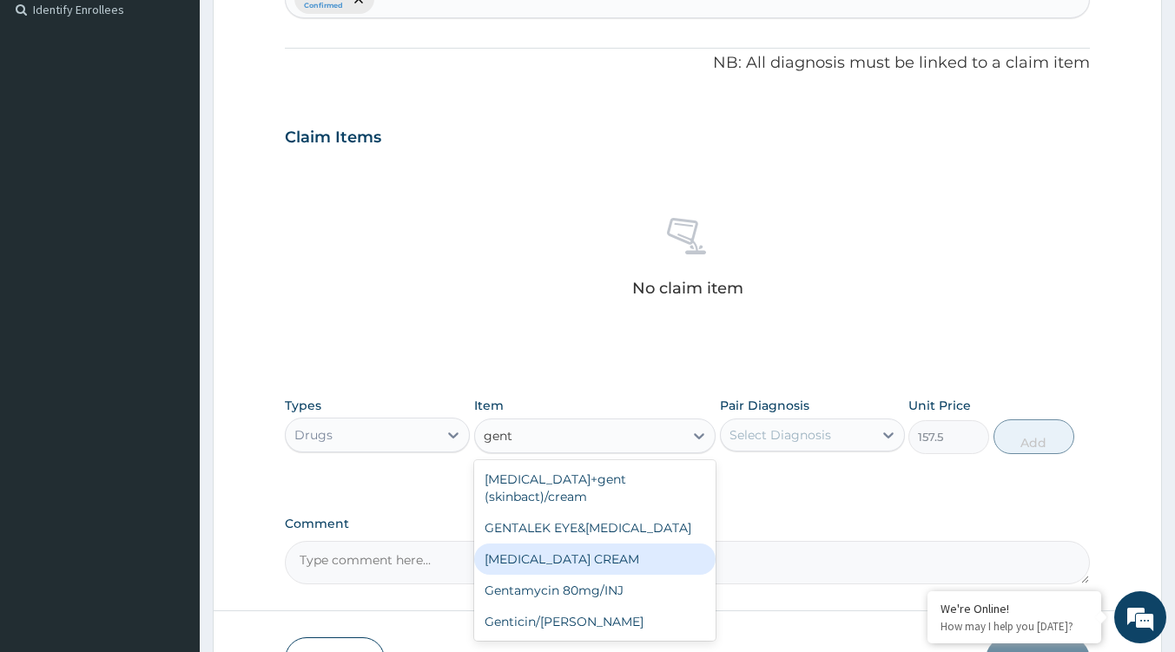
click at [562, 544] on div "GENTAMICIN CREAM" at bounding box center [594, 559] width 241 height 31
type input "500"
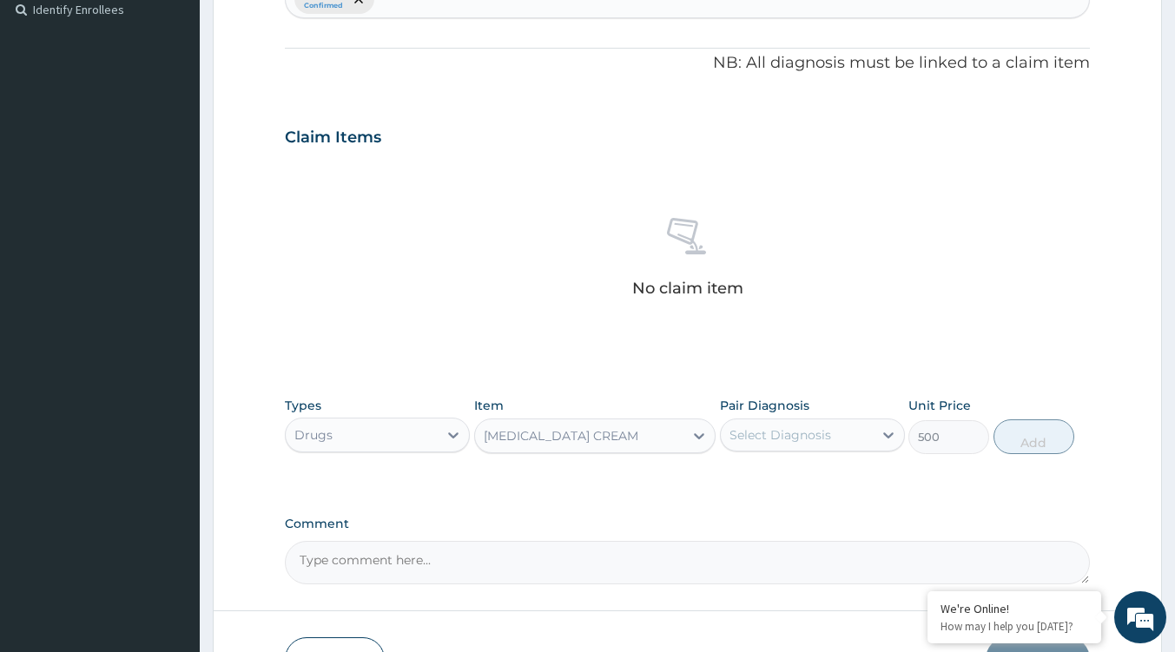
drag, startPoint x: 926, startPoint y: 332, endPoint x: 915, endPoint y: 335, distance: 11.8
click at [926, 332] on div "No claim item" at bounding box center [687, 261] width 805 height 200
click at [572, 407] on div "Item GENTAMICIN CREAM" at bounding box center [594, 425] width 241 height 57
